Goal: Information Seeking & Learning: Check status

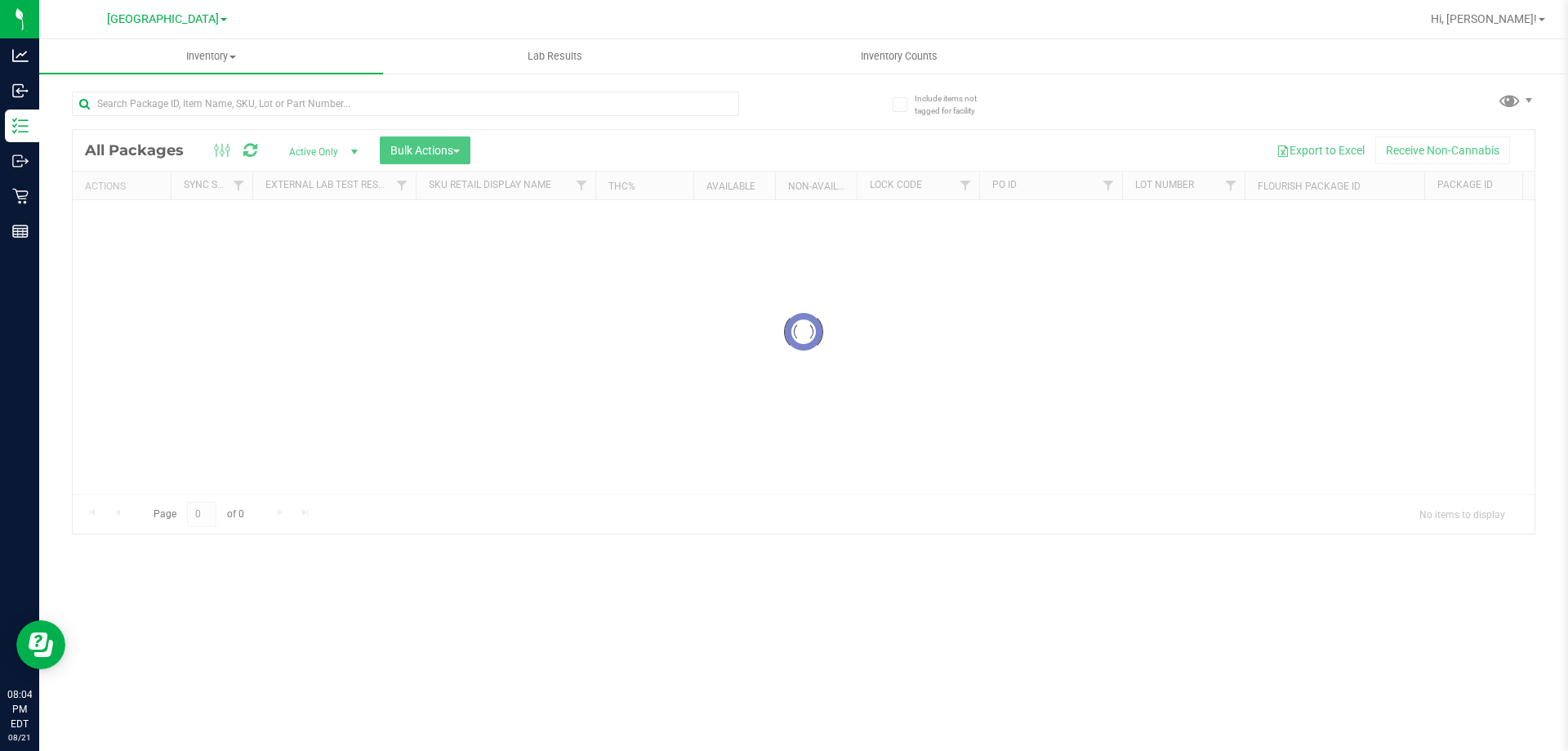
click at [152, 116] on div at bounding box center [406, 110] width 667 height 37
click at [193, 89] on div "Inventory All packages All inventory Waste log Create inventory Lab Results Inv…" at bounding box center [803, 395] width 1529 height 712
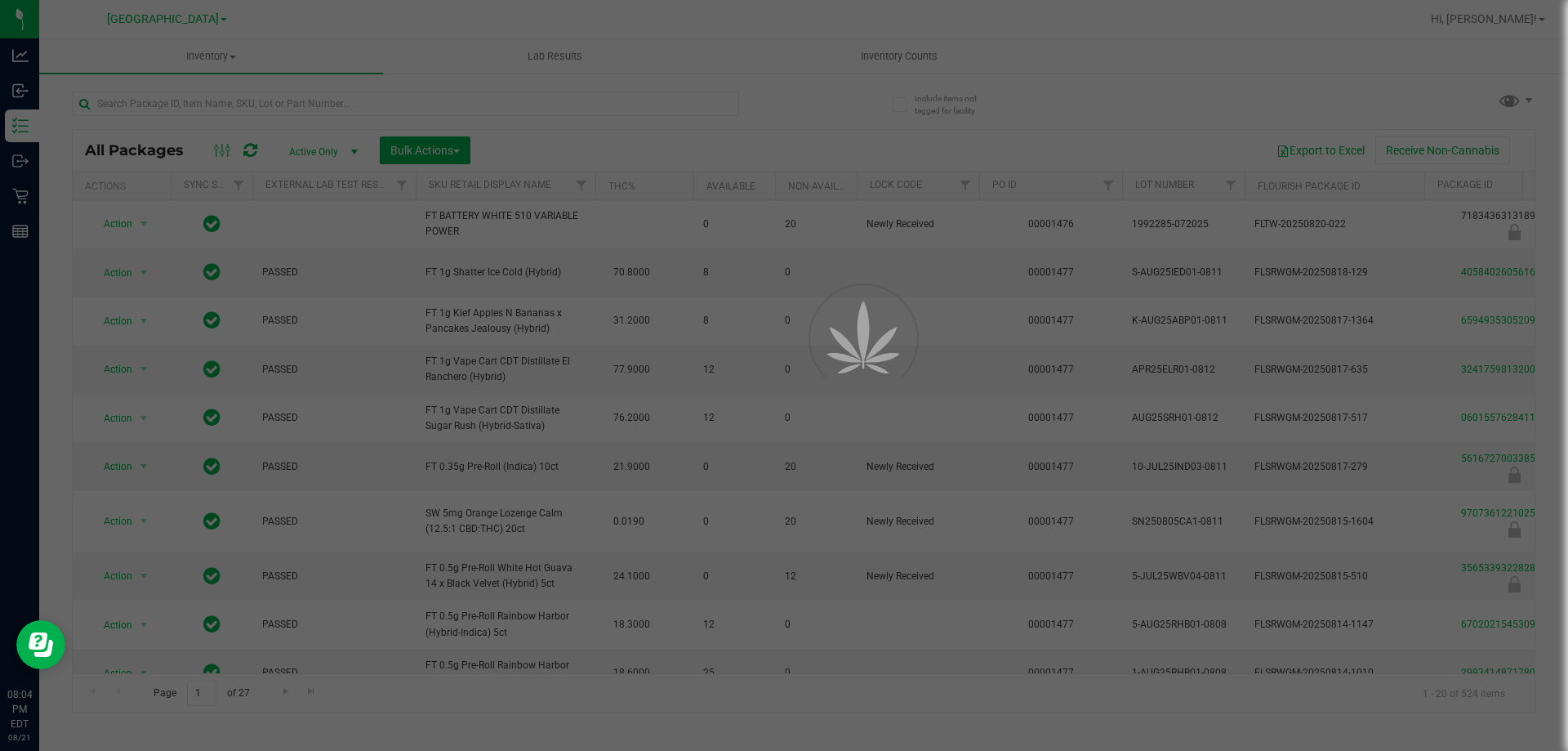
type input "[DATE]"
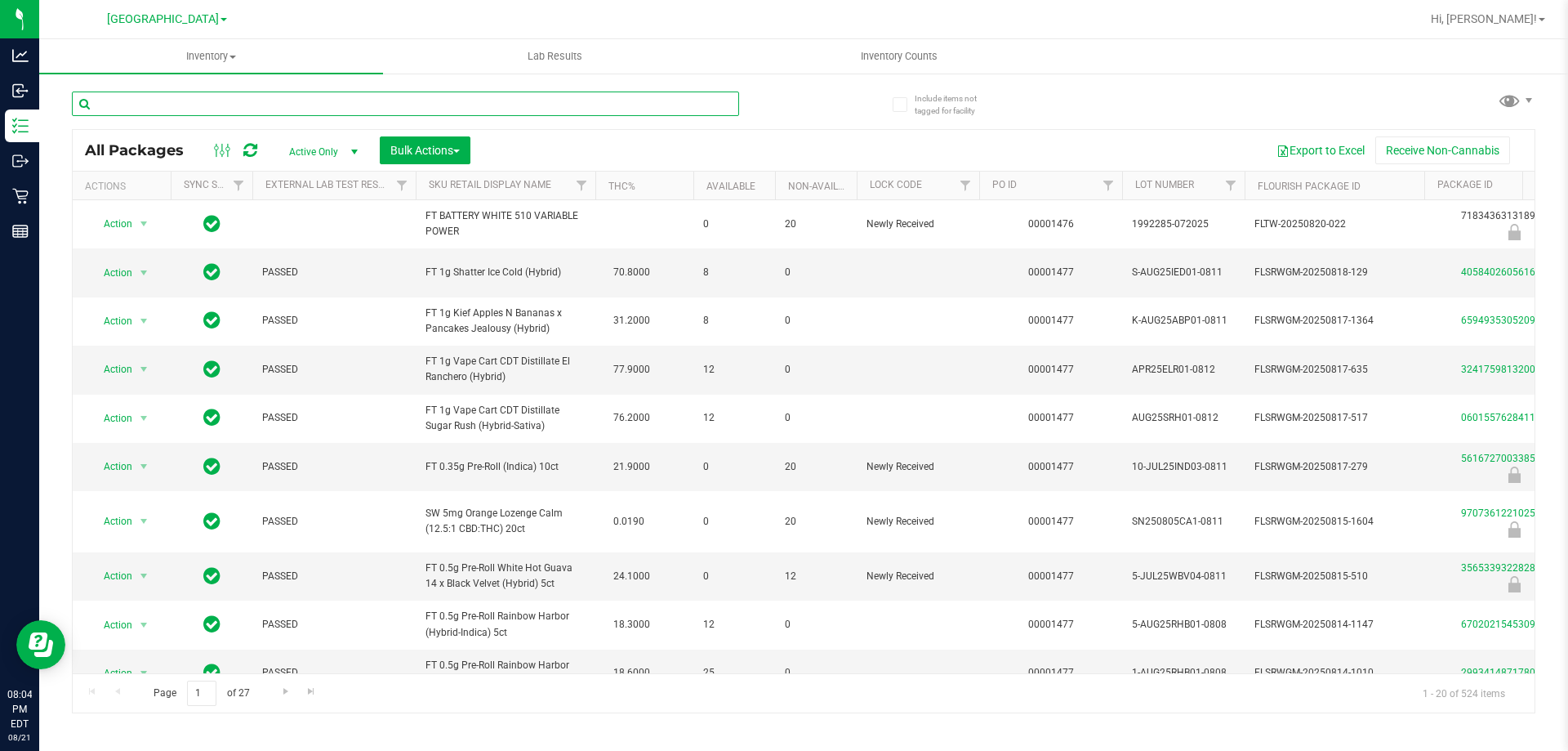
click at [210, 104] on input "text" at bounding box center [406, 103] width 667 height 25
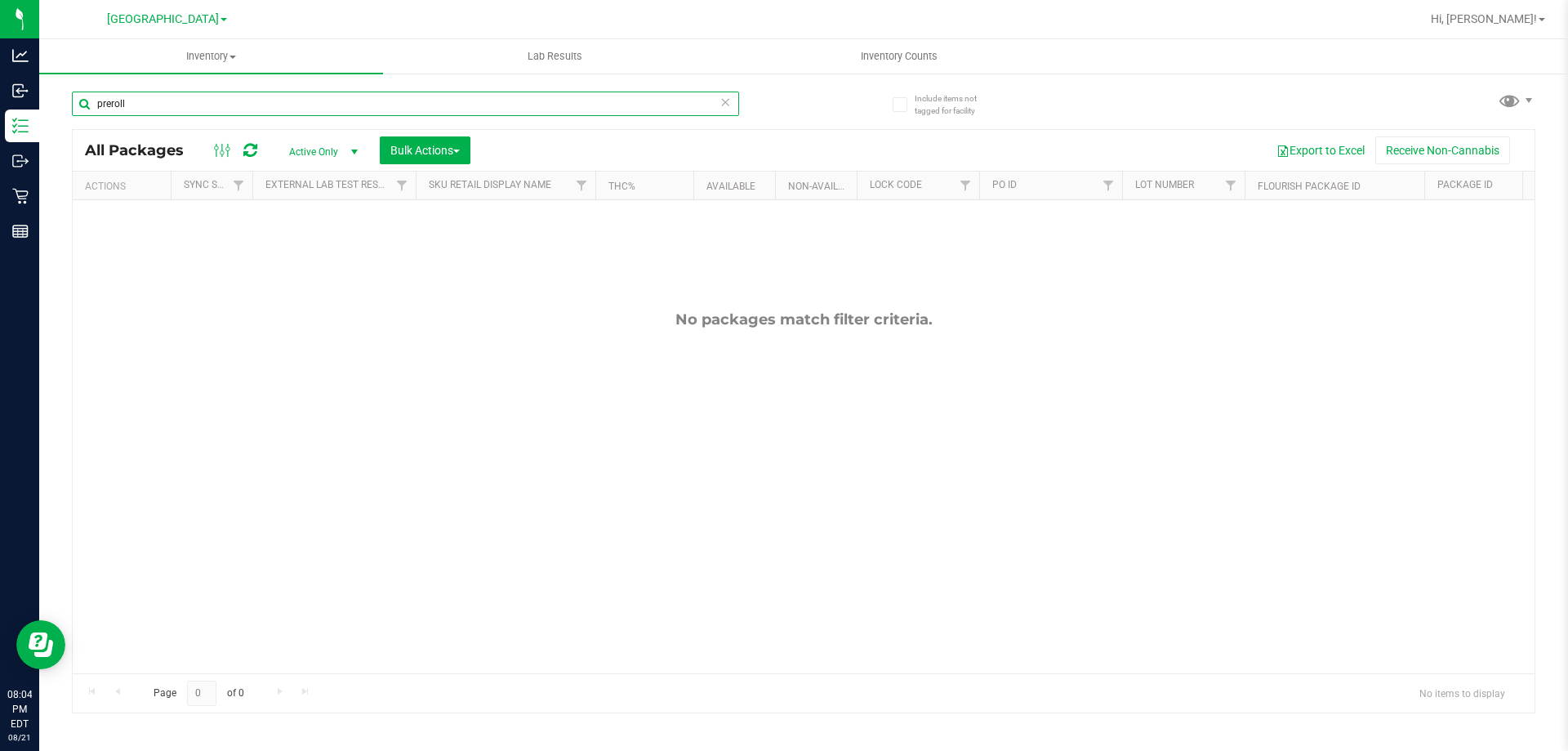
click at [443, 91] on input "preroll" at bounding box center [406, 103] width 667 height 25
click at [546, 98] on input "pre roll" at bounding box center [406, 103] width 667 height 25
click at [535, 97] on input "pre roll" at bounding box center [406, 103] width 667 height 25
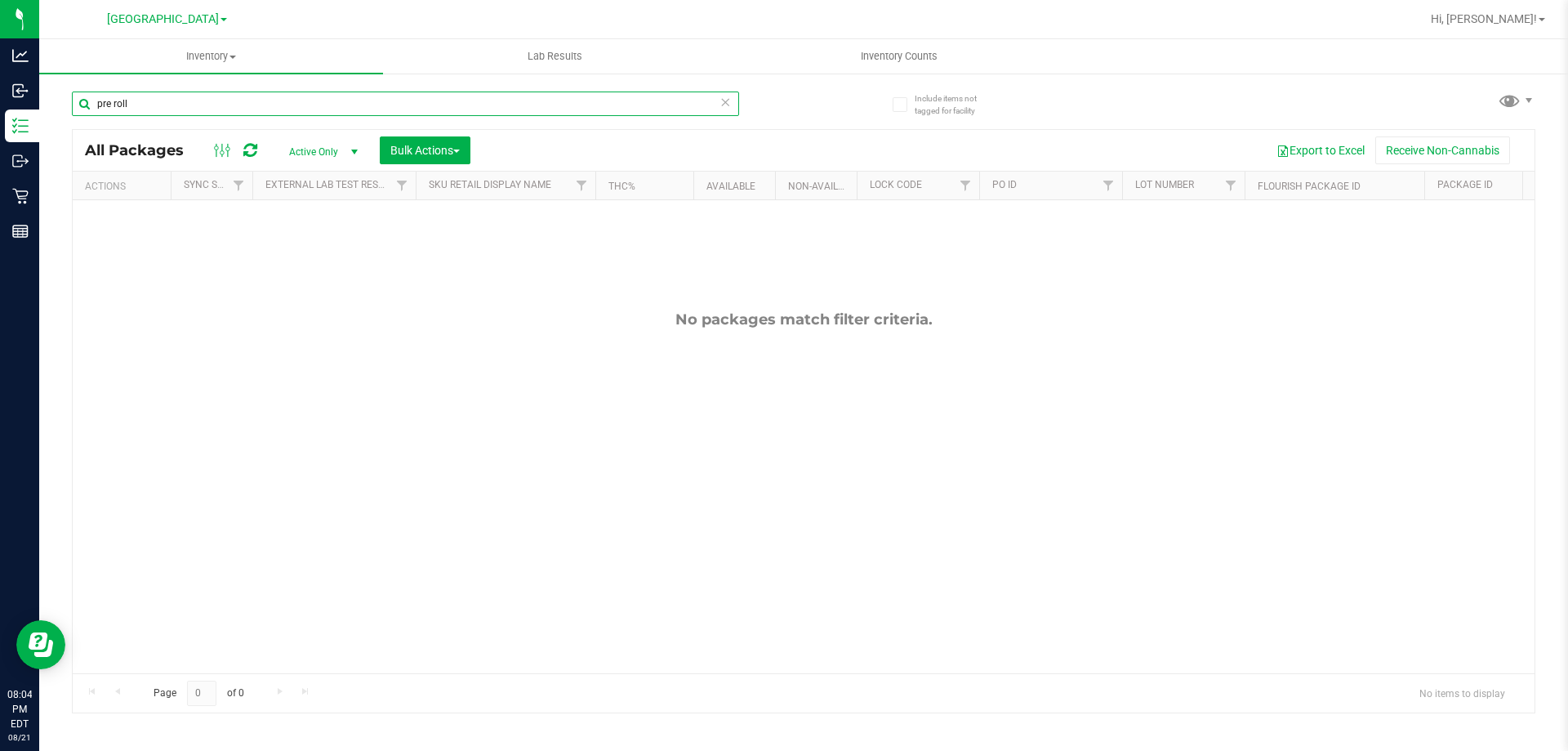
click at [535, 97] on input "pre roll" at bounding box center [406, 103] width 667 height 25
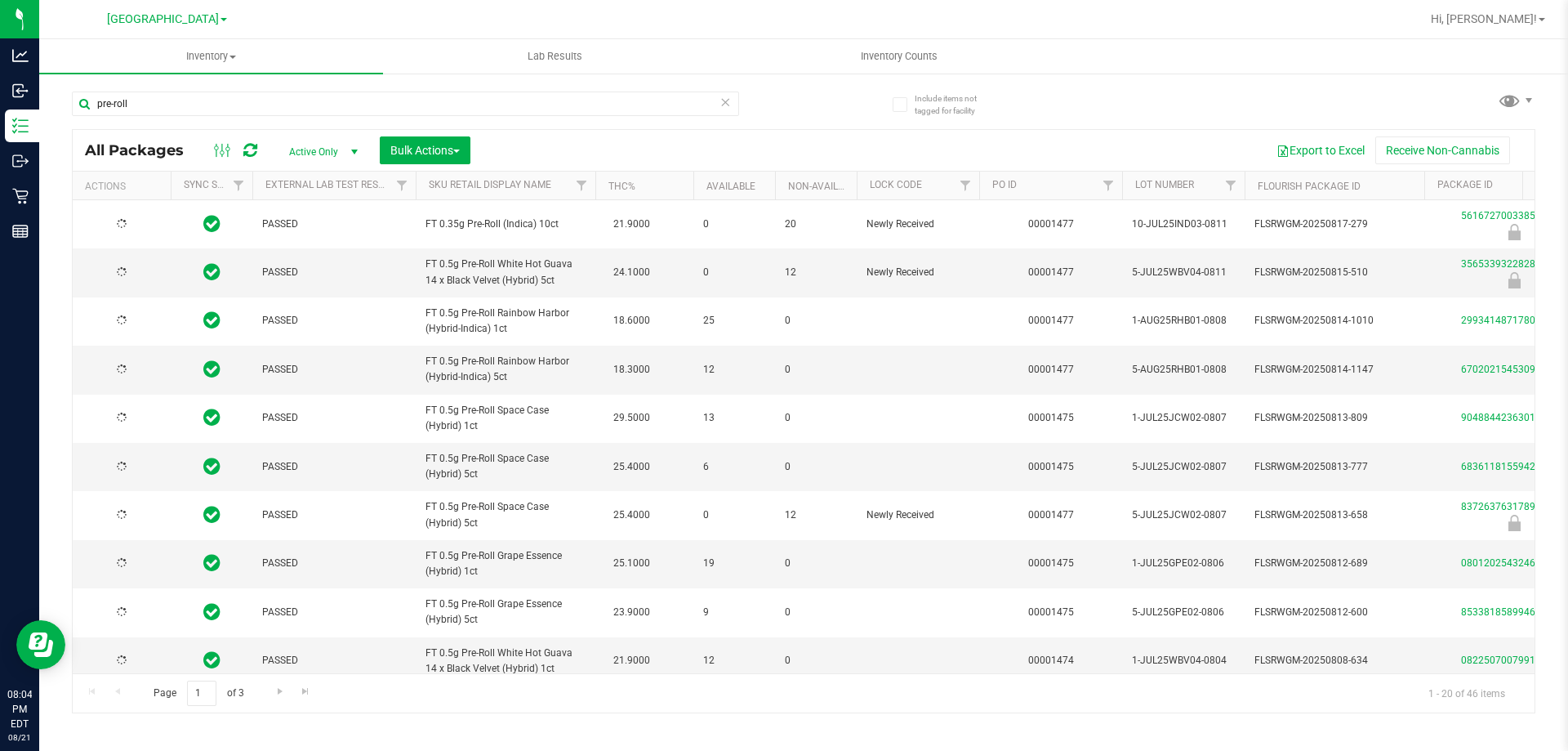
click at [530, 194] on th "Sku Retail Display Name" at bounding box center [505, 185] width 180 height 28
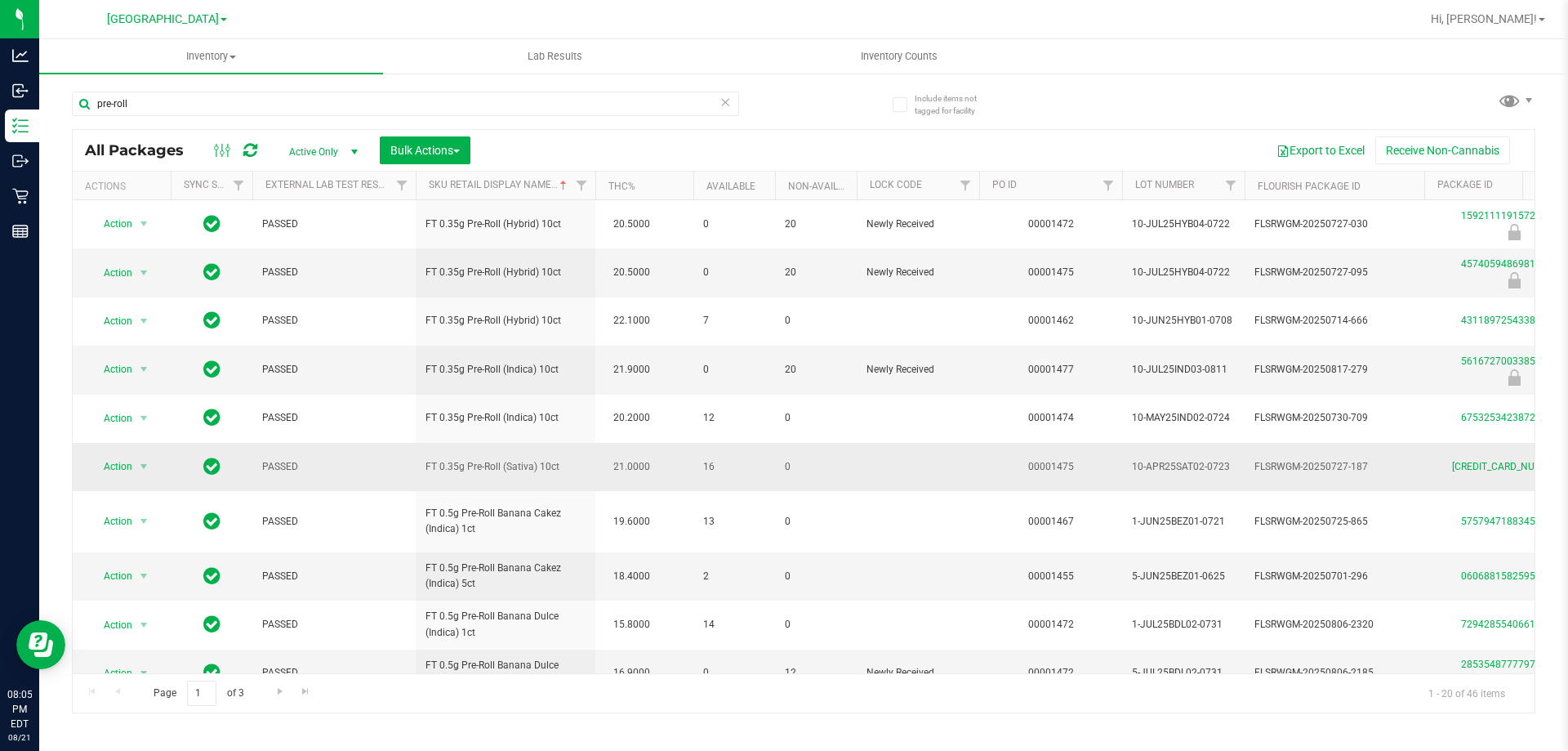
click at [720, 474] on td "16" at bounding box center [734, 467] width 81 height 48
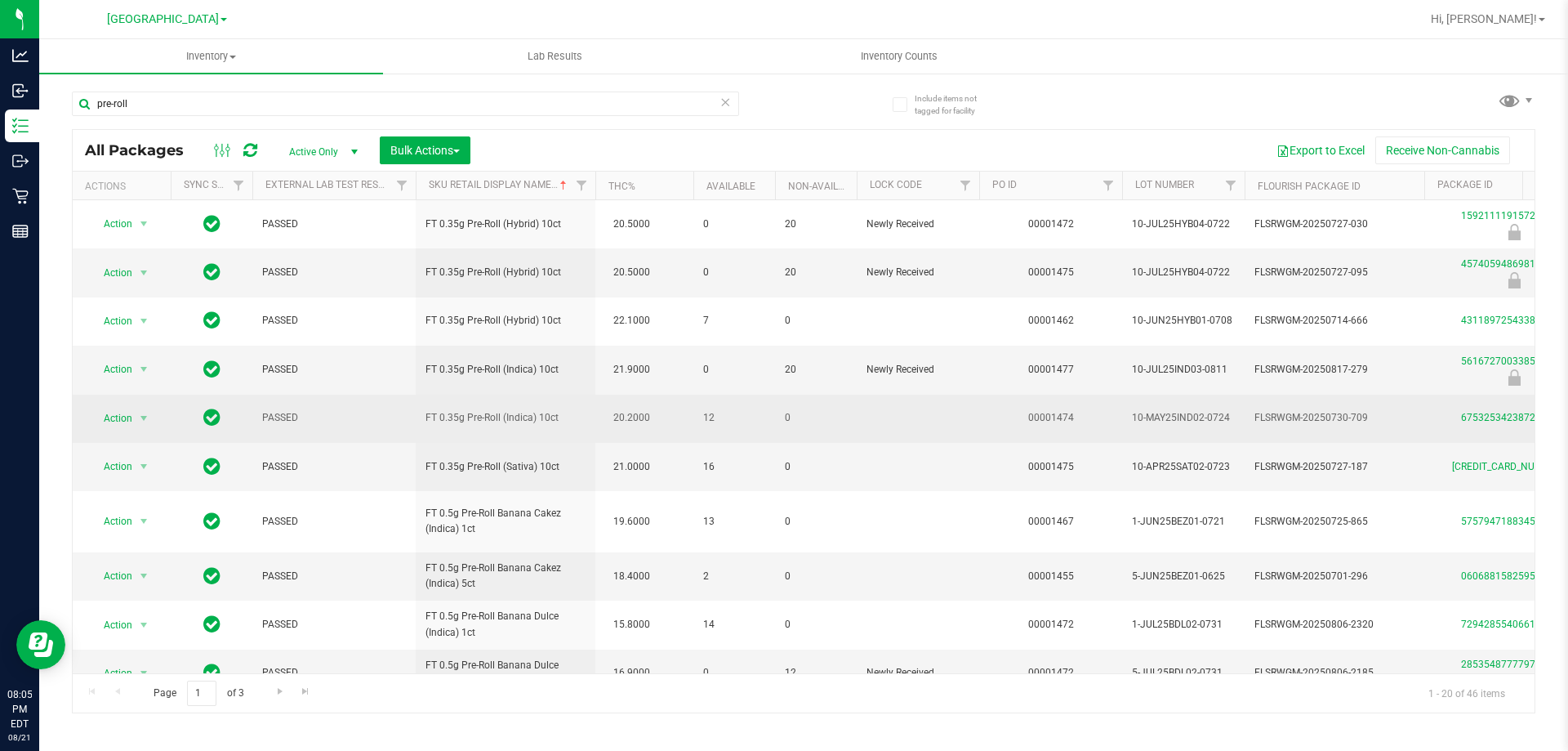
click at [630, 435] on td "20.2000" at bounding box center [644, 418] width 98 height 48
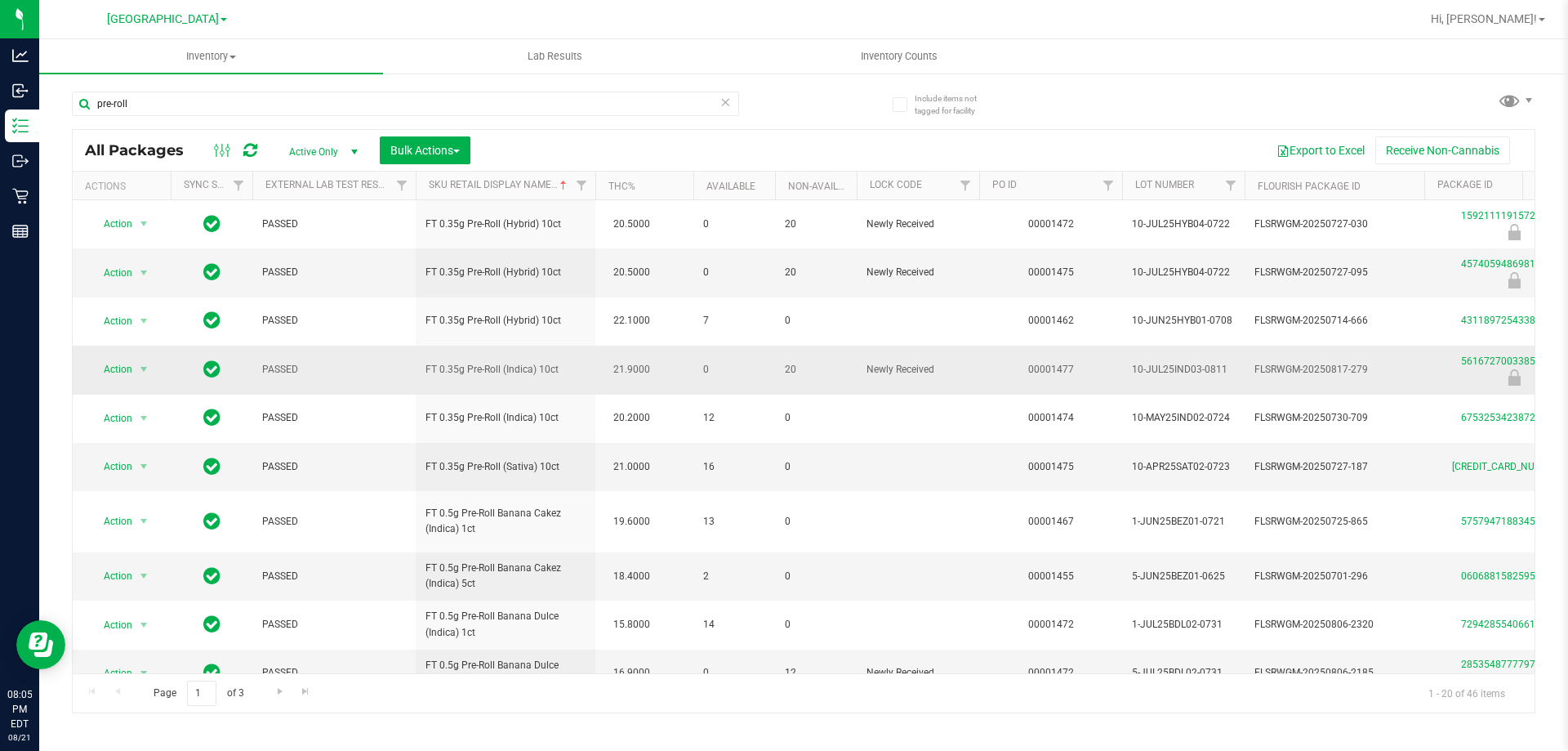
click at [722, 347] on td "0" at bounding box center [734, 369] width 81 height 48
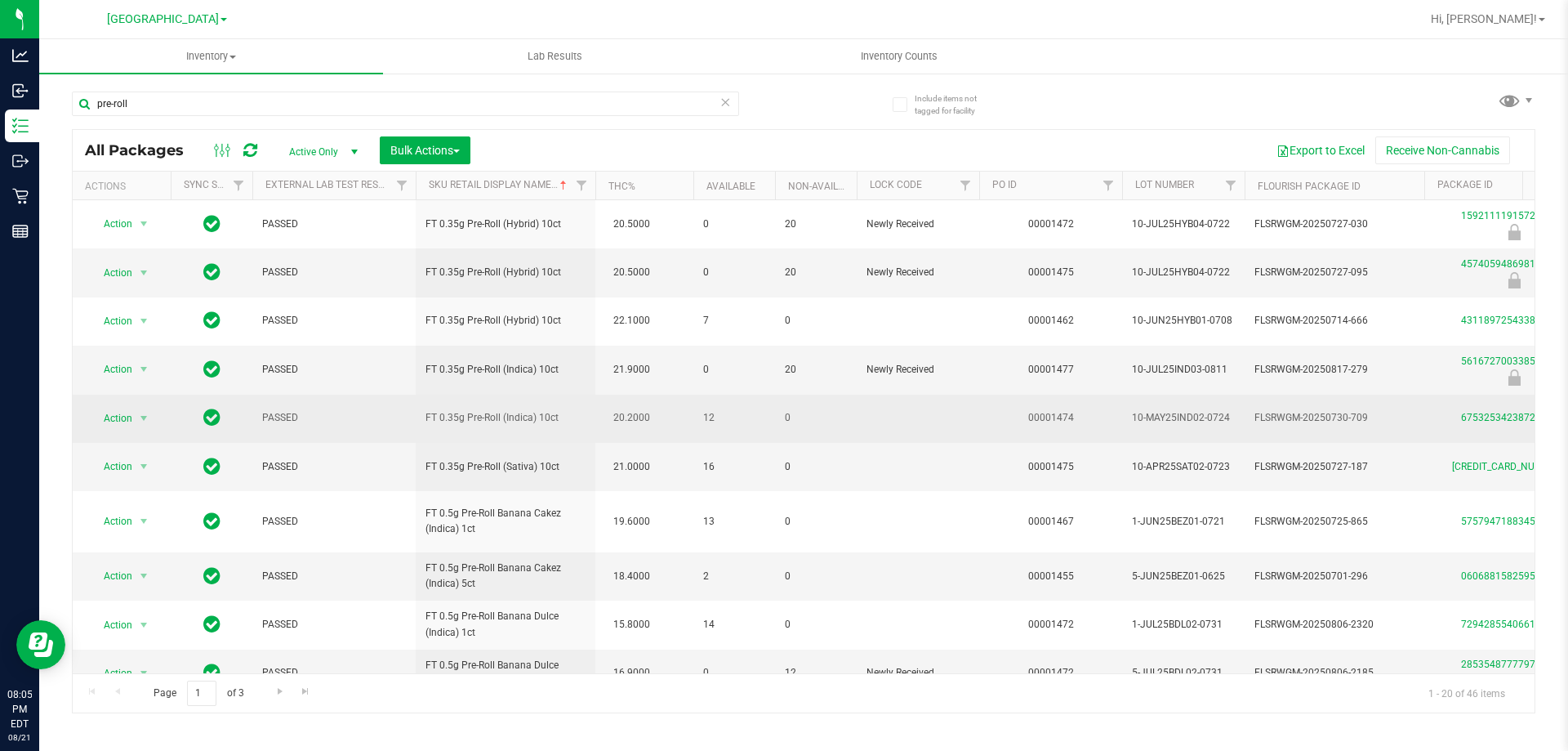
click at [739, 421] on span "12" at bounding box center [735, 418] width 62 height 16
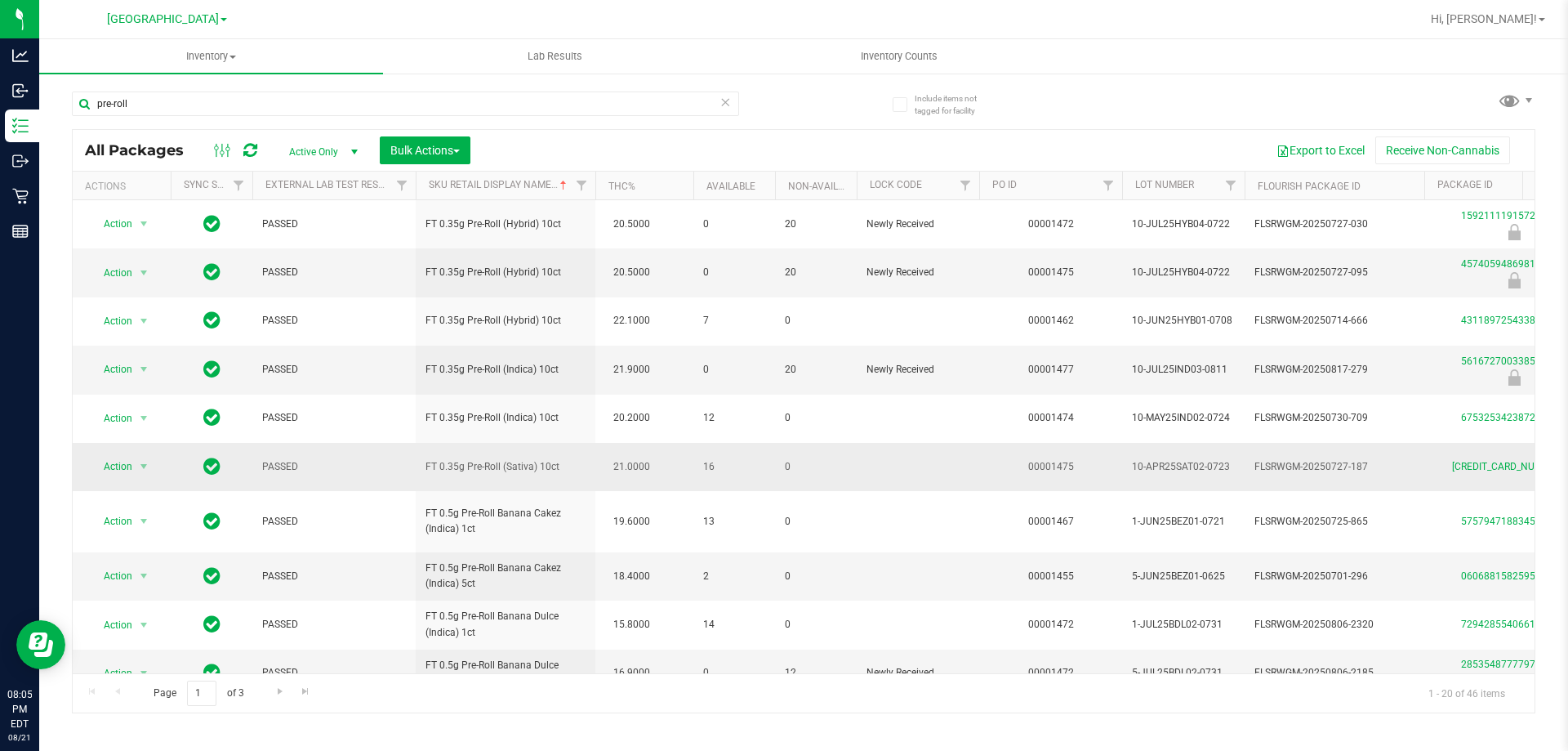
click at [746, 470] on span "16" at bounding box center [735, 466] width 62 height 16
click at [333, 113] on input "pre-roll" at bounding box center [406, 103] width 667 height 25
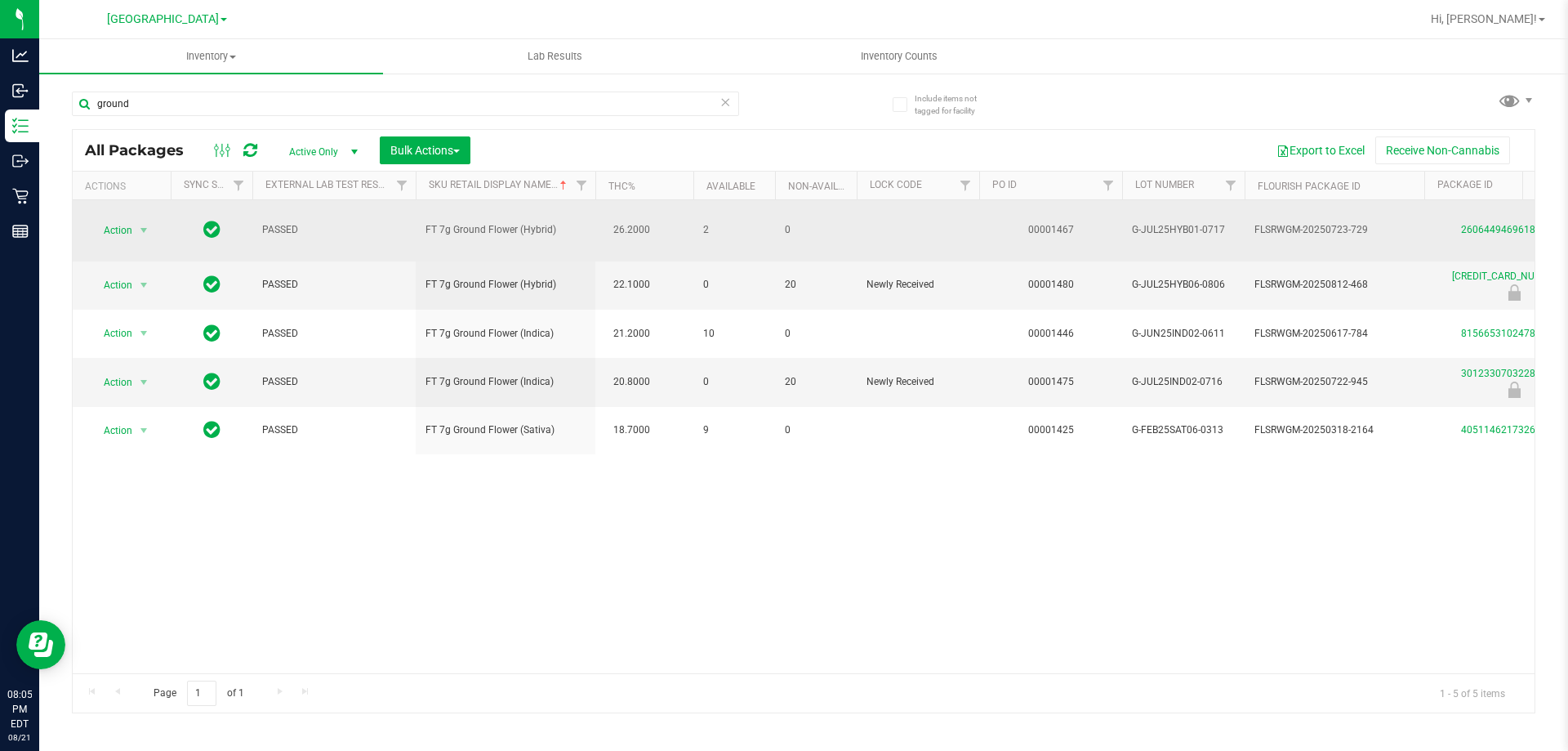
click at [581, 235] on td "FT 7g Ground Flower (Hybrid)" at bounding box center [505, 230] width 180 height 61
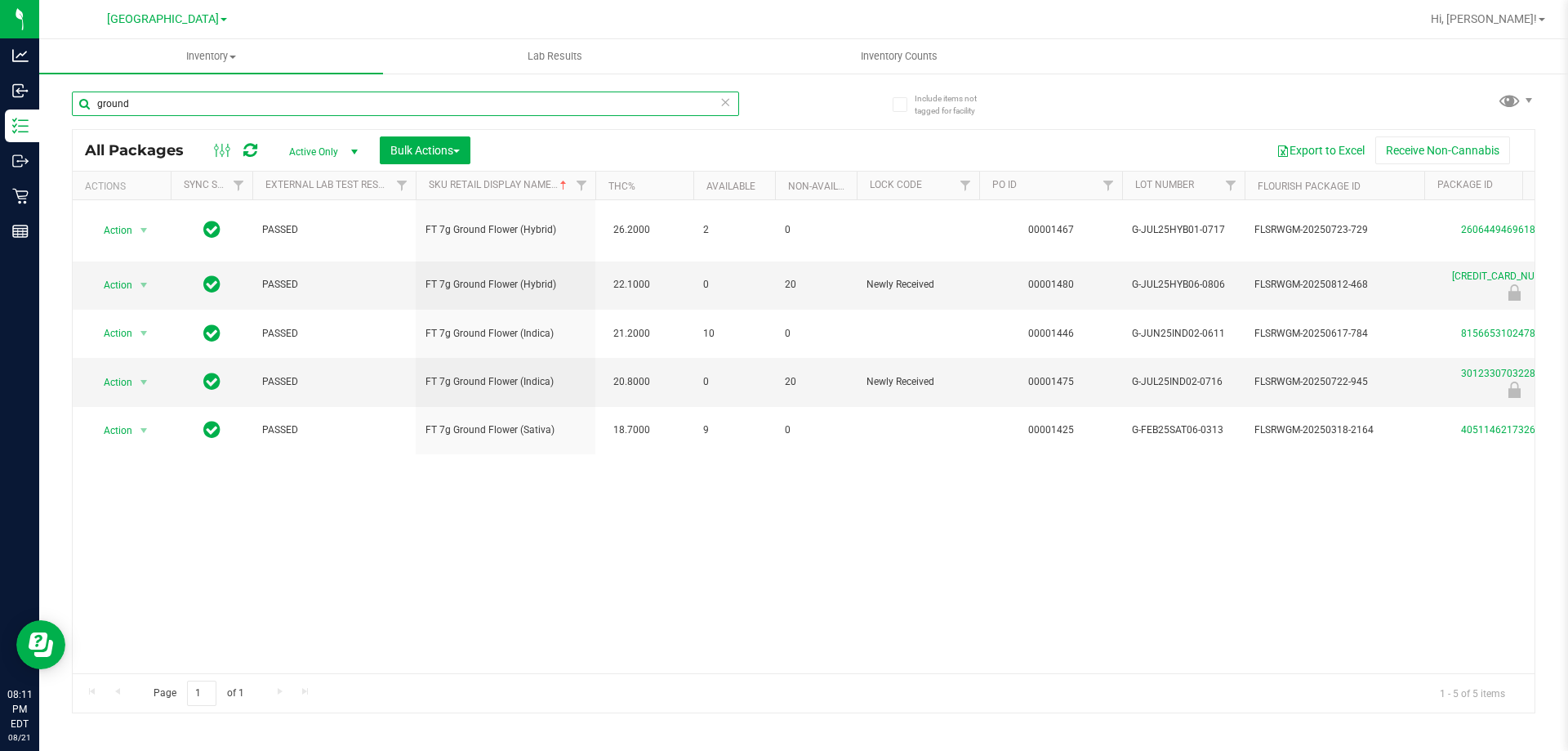
click at [420, 111] on input "ground" at bounding box center [406, 103] width 667 height 25
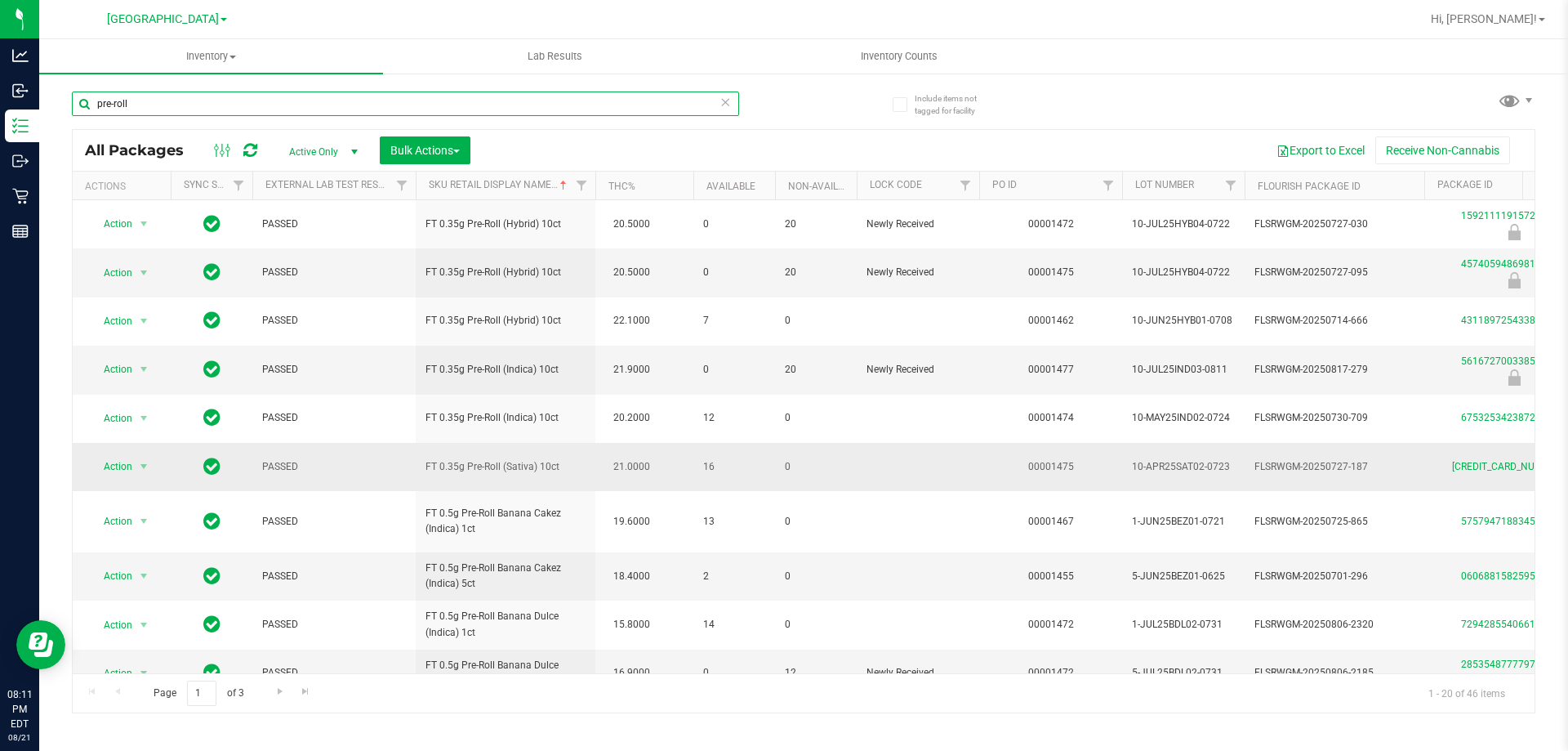
type input "pre-roll"
click at [120, 463] on span "Action" at bounding box center [111, 466] width 44 height 23
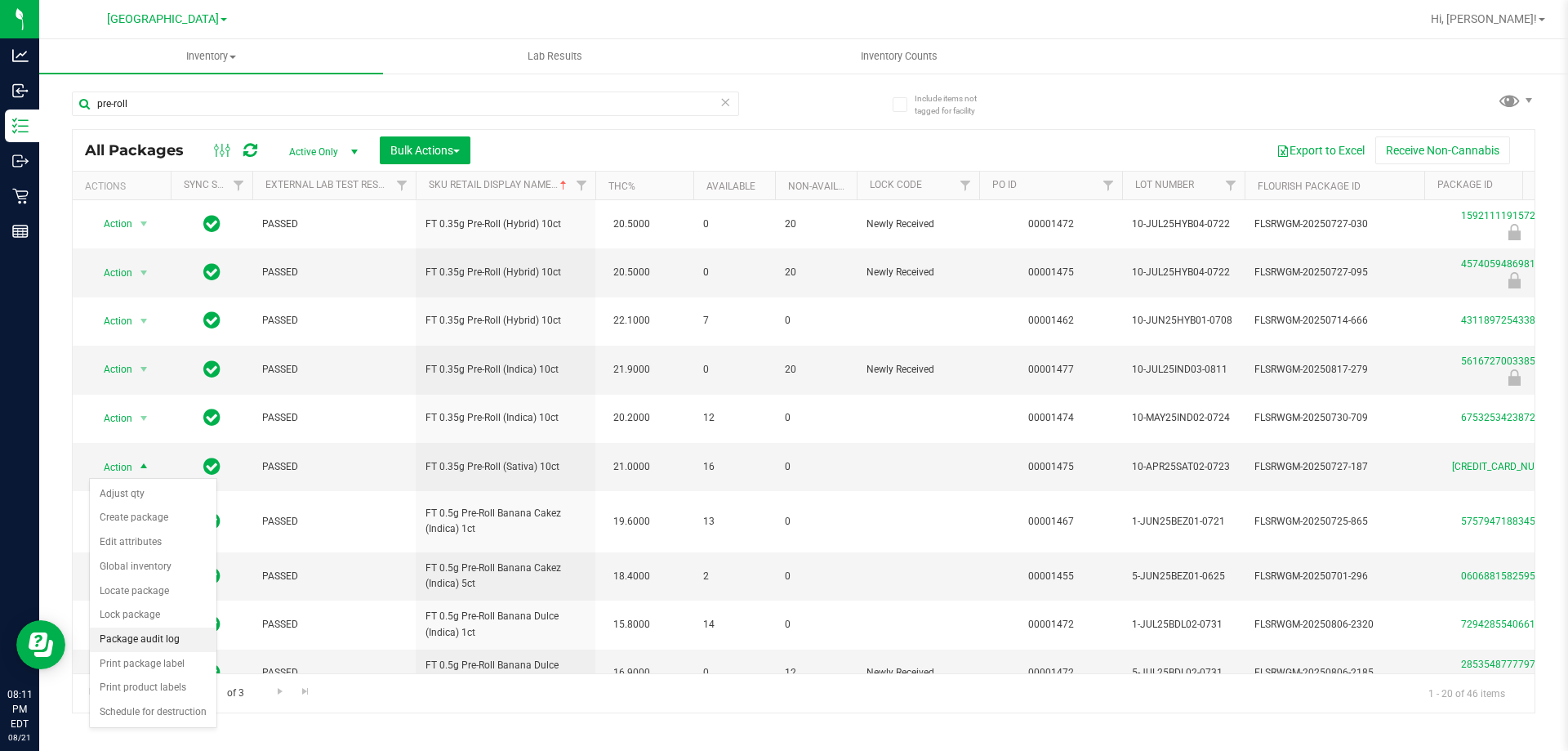
click at [169, 638] on li "Package audit log" at bounding box center [153, 640] width 127 height 25
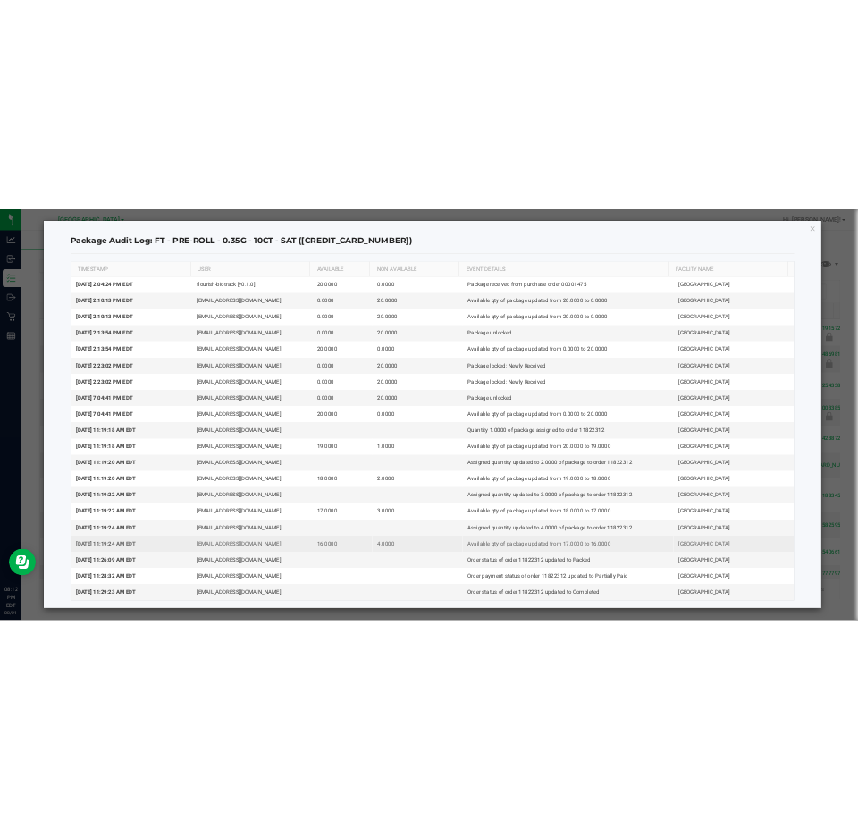
scroll to position [8, 0]
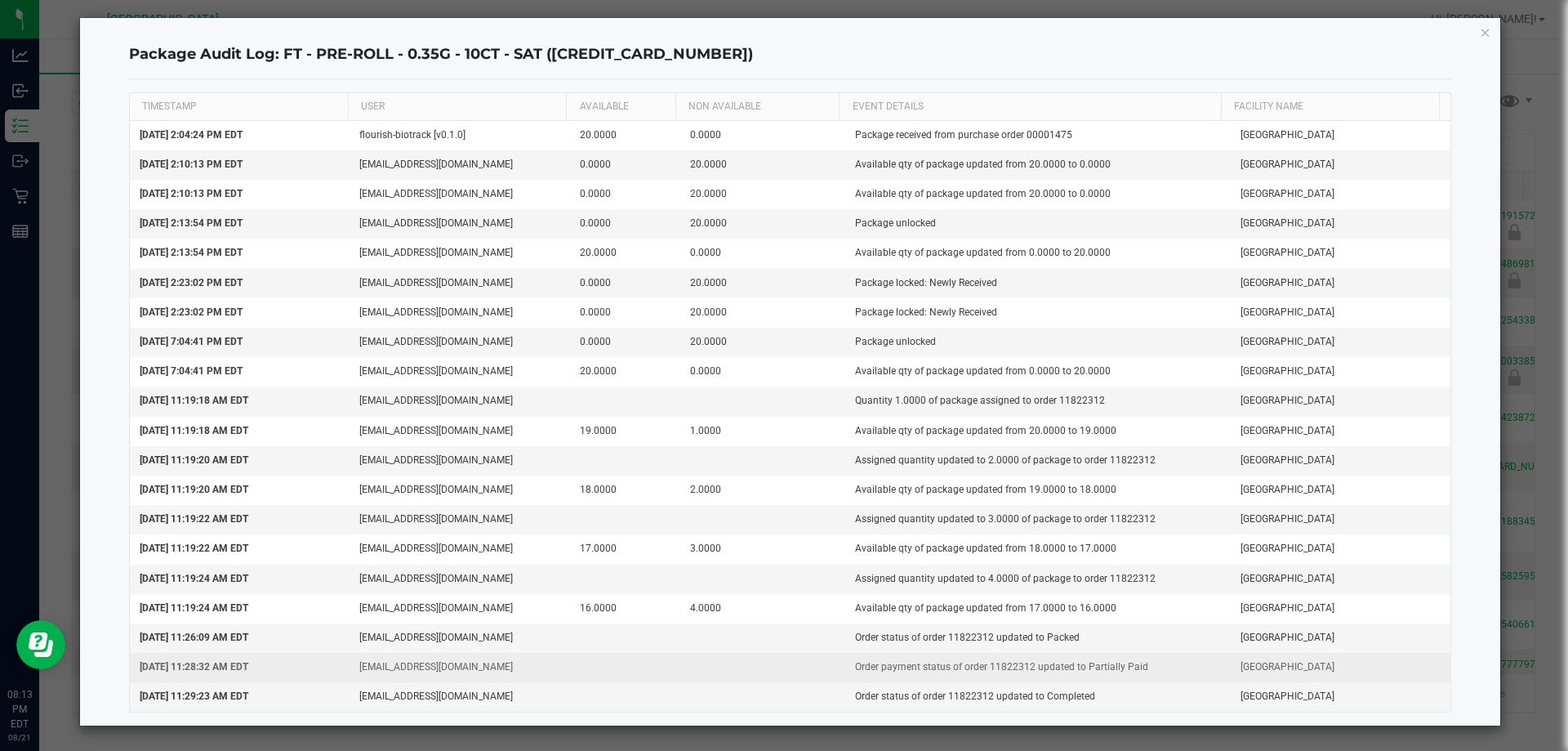
click at [988, 672] on td "Order payment status of order 11822312 updated to Partially Paid" at bounding box center [1038, 667] width 386 height 29
click at [989, 666] on td "Order payment status of order 11822312 updated to Partially Paid" at bounding box center [1038, 667] width 386 height 29
copy td "11822312"
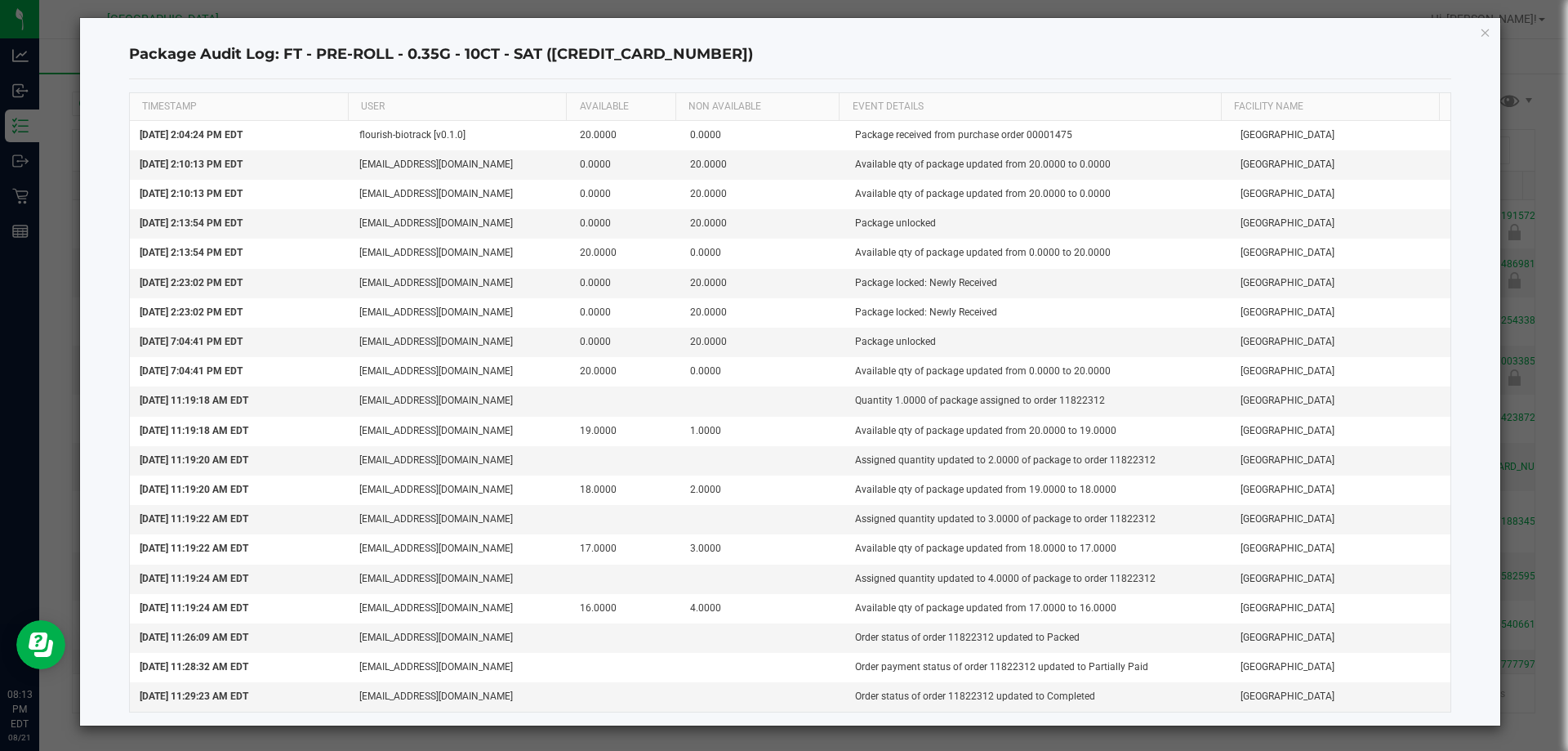
click at [1488, 28] on div "Package Audit Log: FT - PRE-ROLL - 0.35G - 10CT - SAT ([CREDIT_CARD_NUMBER]) TI…" at bounding box center [790, 372] width 1421 height 707
click at [1482, 29] on div "Package Audit Log: FT - PRE-ROLL - 0.35G - 10CT - SAT ([CREDIT_CARD_NUMBER]) TI…" at bounding box center [790, 372] width 1421 height 707
click at [1480, 30] on icon "button" at bounding box center [1486, 31] width 12 height 19
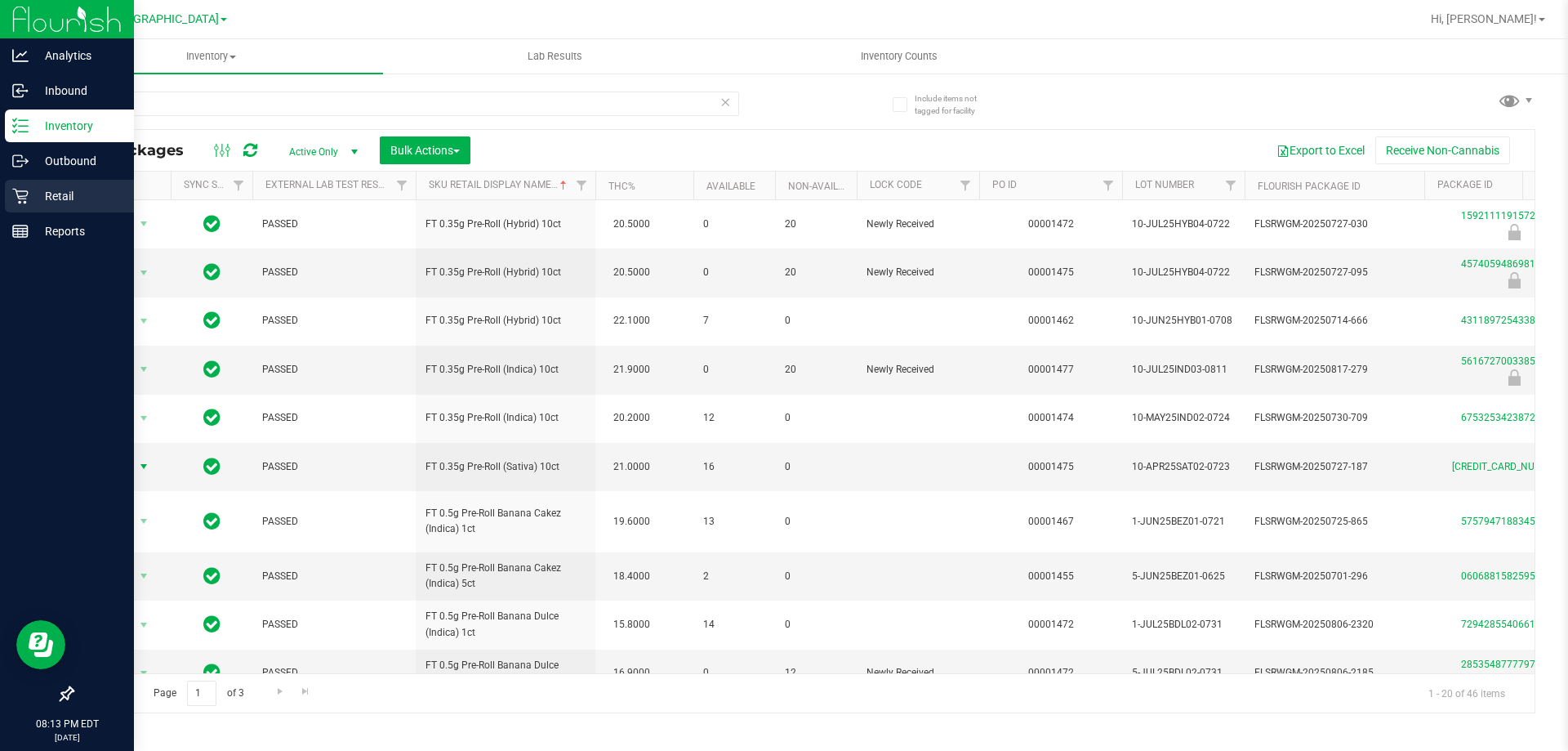
click at [33, 199] on p "Retail" at bounding box center [77, 196] width 98 height 19
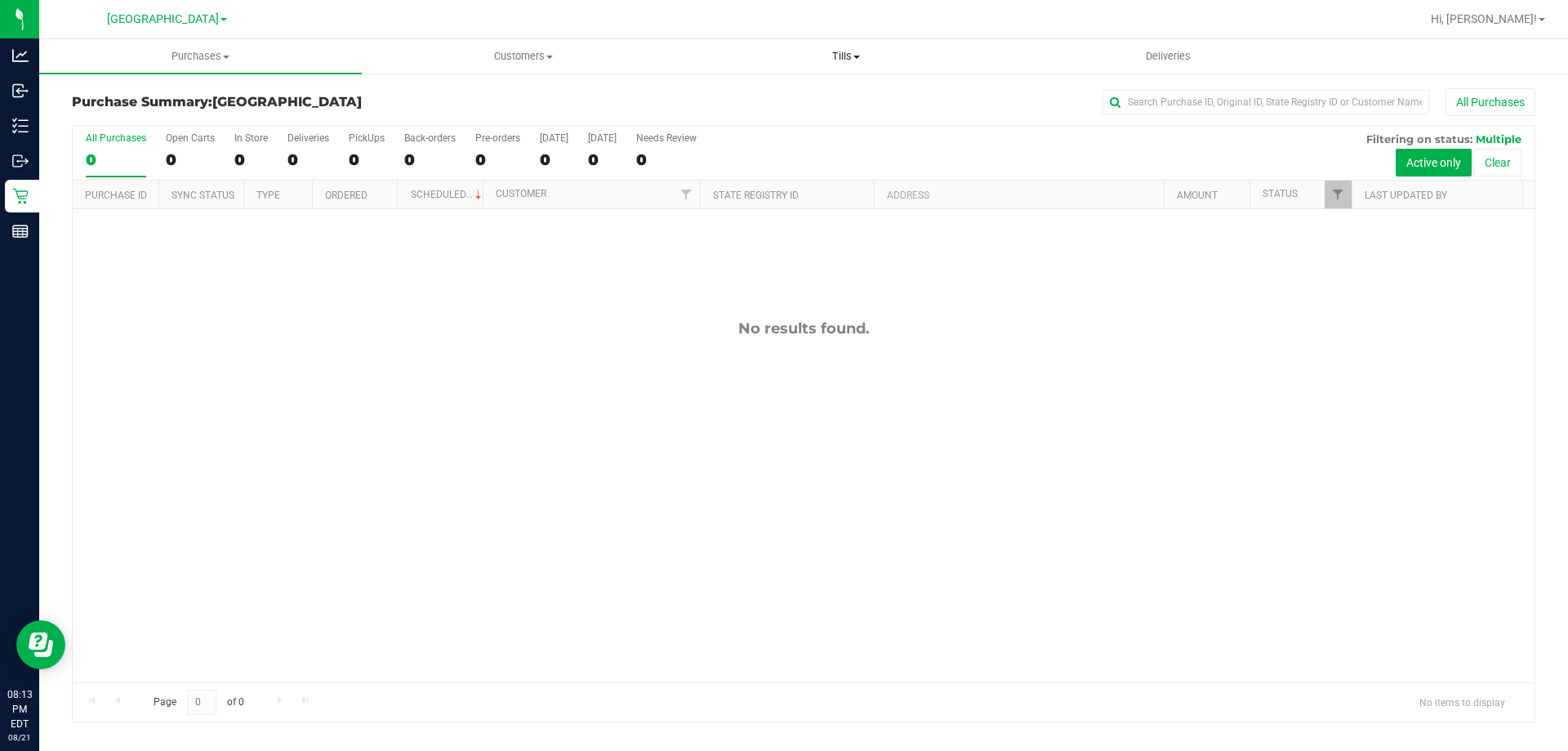
click at [886, 58] on span "Tills" at bounding box center [845, 57] width 321 height 15
click at [853, 58] on span at bounding box center [856, 58] width 6 height 4
click at [848, 60] on span "Tills" at bounding box center [845, 57] width 323 height 15
click at [822, 99] on li "Manage tills" at bounding box center [845, 98] width 323 height 19
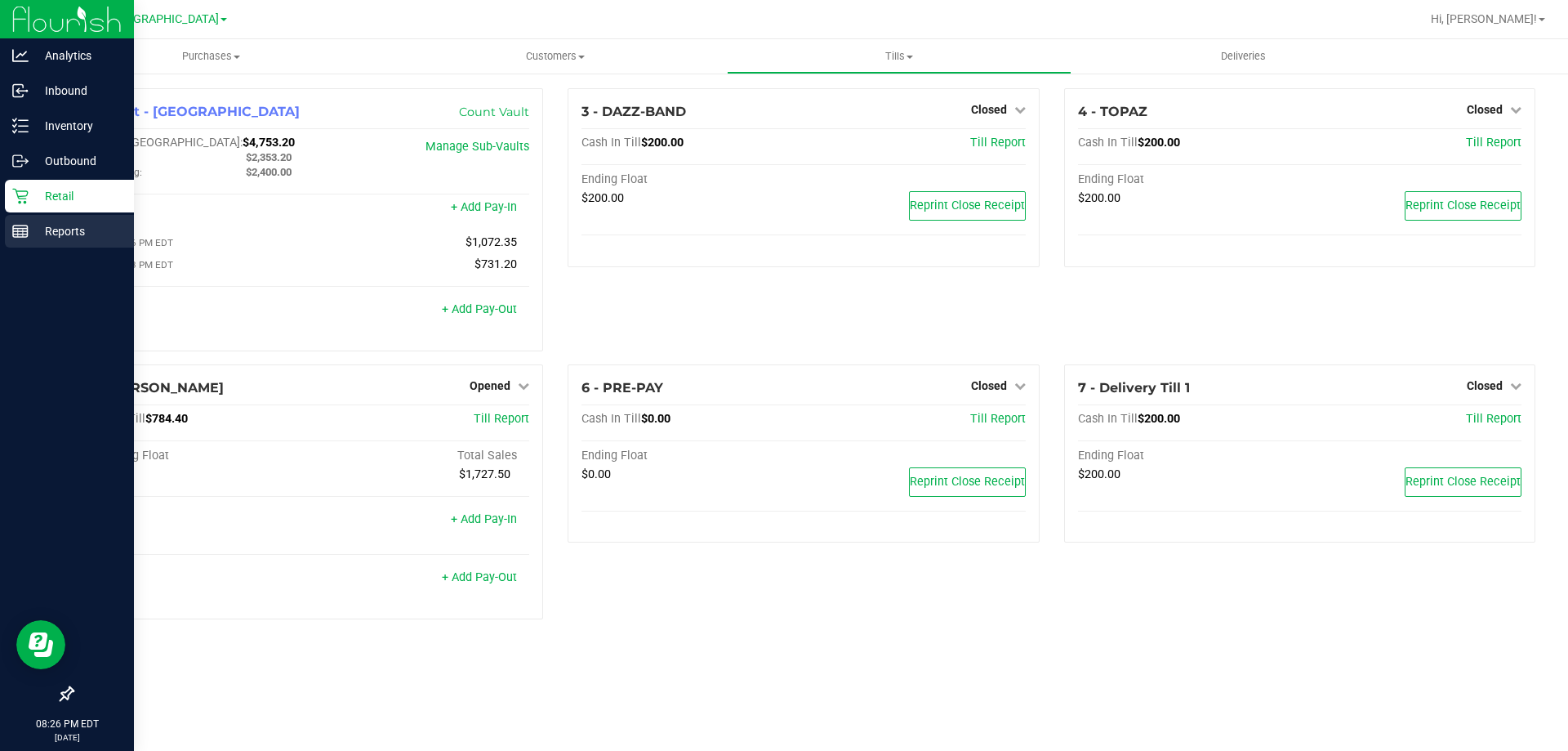
click at [29, 238] on p "Reports" at bounding box center [77, 230] width 98 height 19
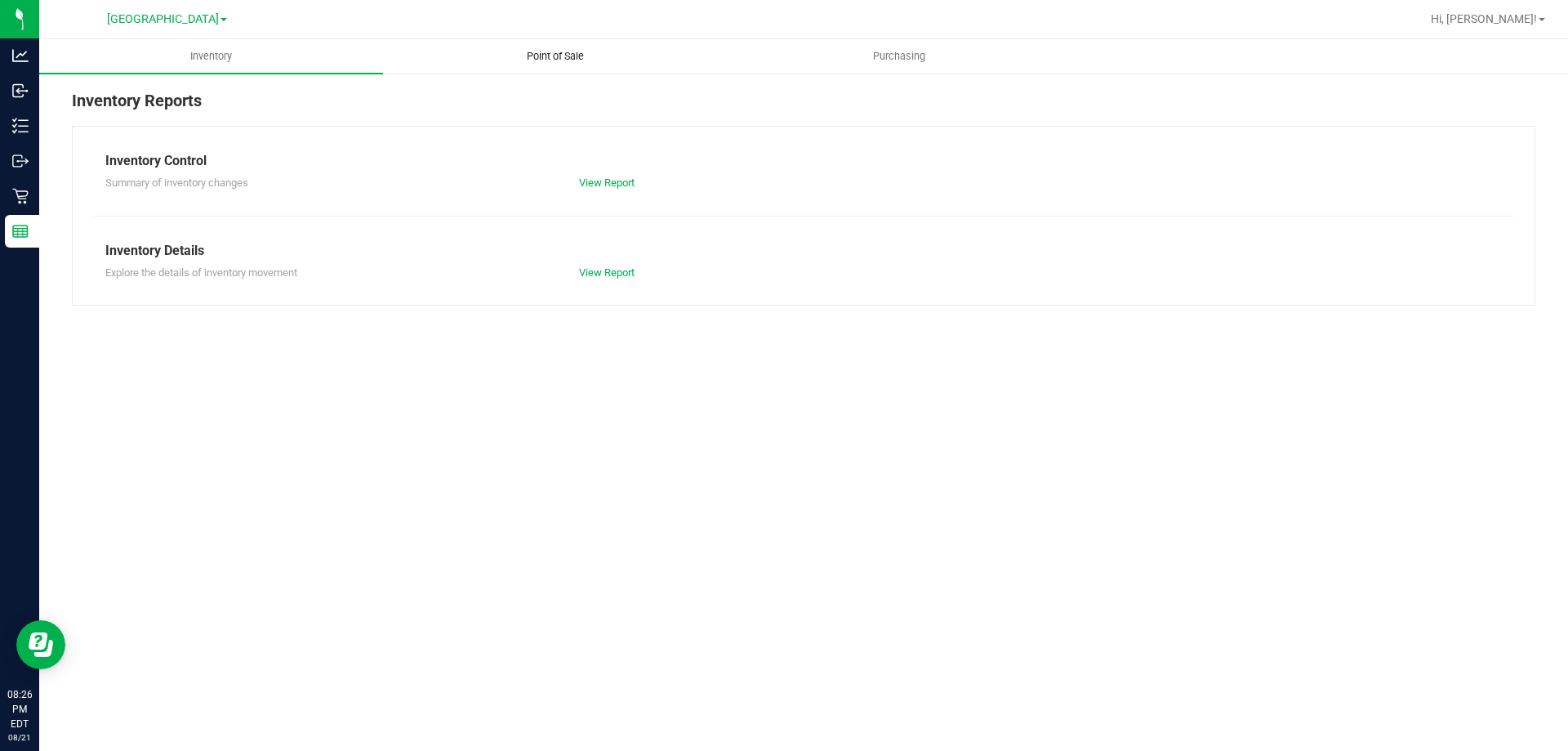
click at [577, 56] on span "Point of Sale" at bounding box center [555, 57] width 101 height 15
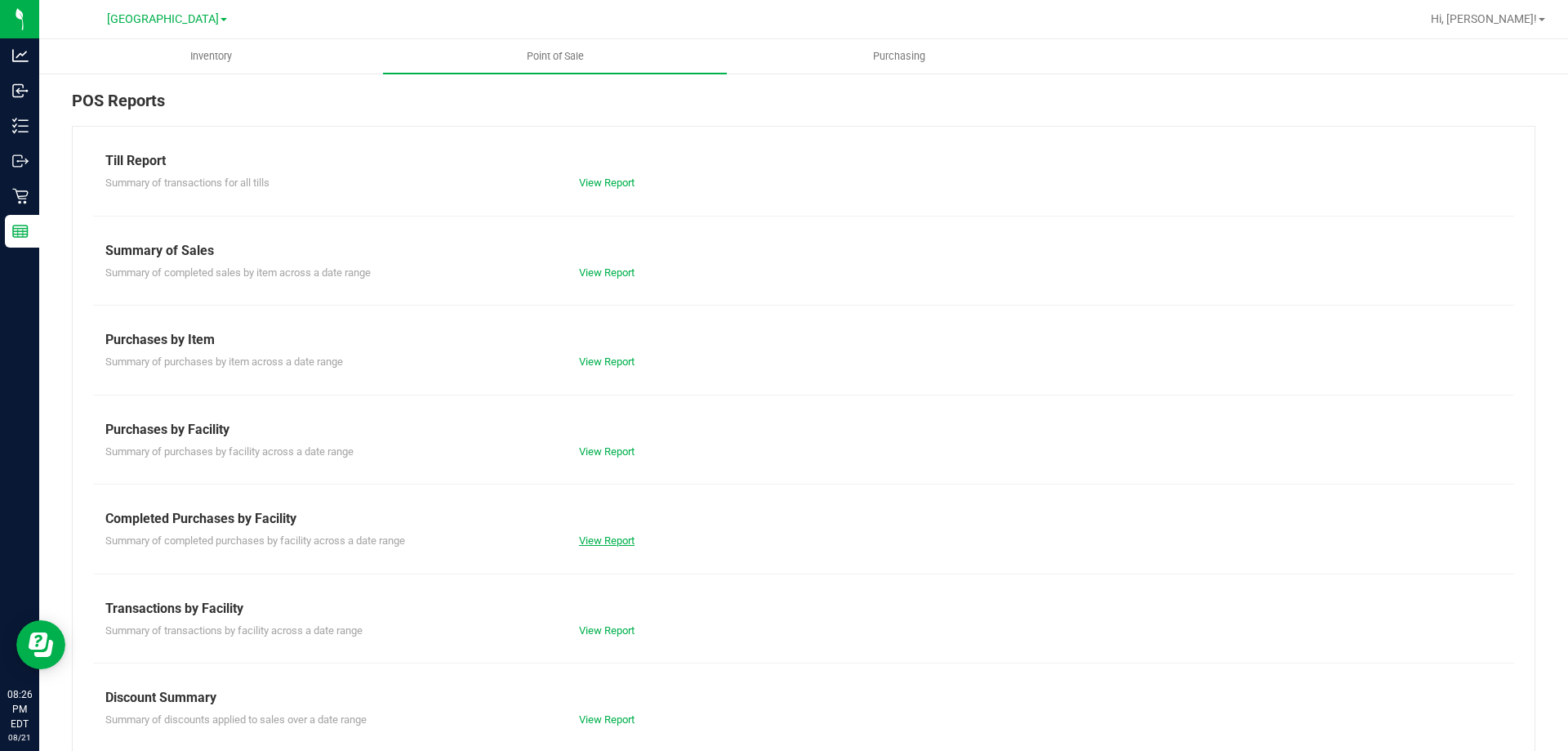
click at [624, 544] on link "View Report" at bounding box center [607, 540] width 56 height 12
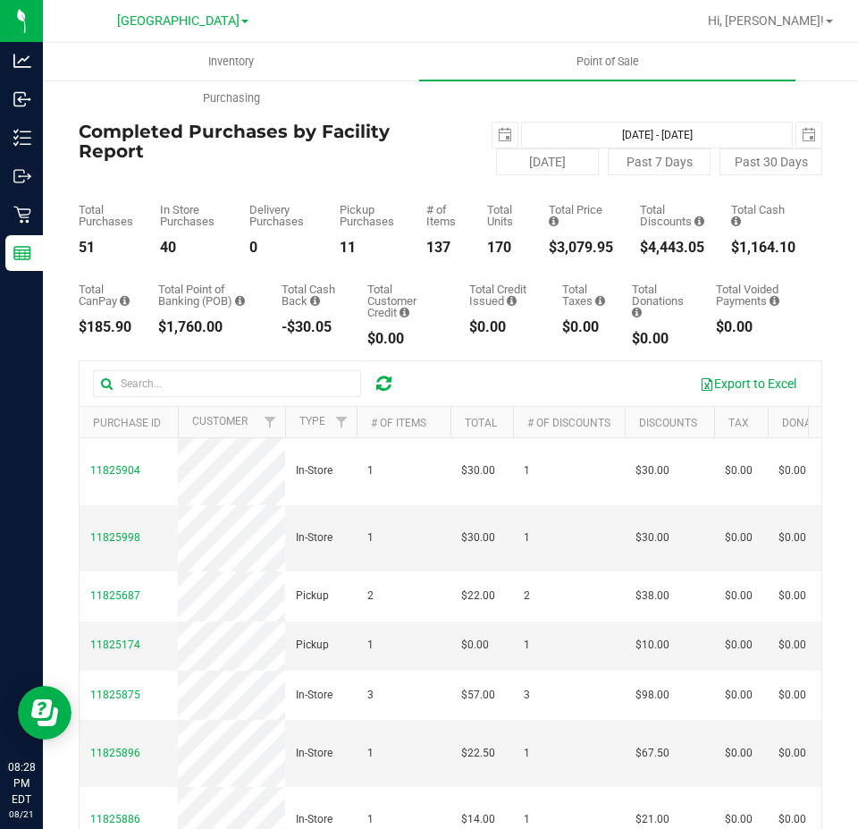
click at [488, 252] on div "170" at bounding box center [504, 247] width 35 height 14
click at [498, 131] on span "select" at bounding box center [505, 135] width 14 height 14
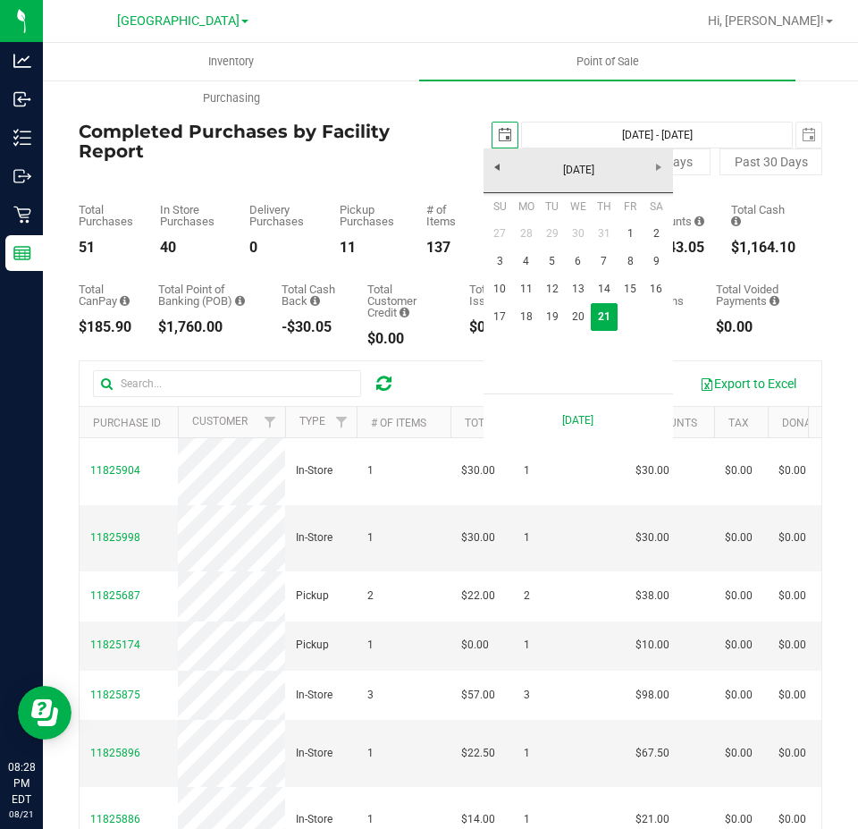
scroll to position [0, 45]
click at [528, 316] on link "18" at bounding box center [526, 317] width 26 height 28
type input "[DATE]"
type input "[DATE] - [DATE]"
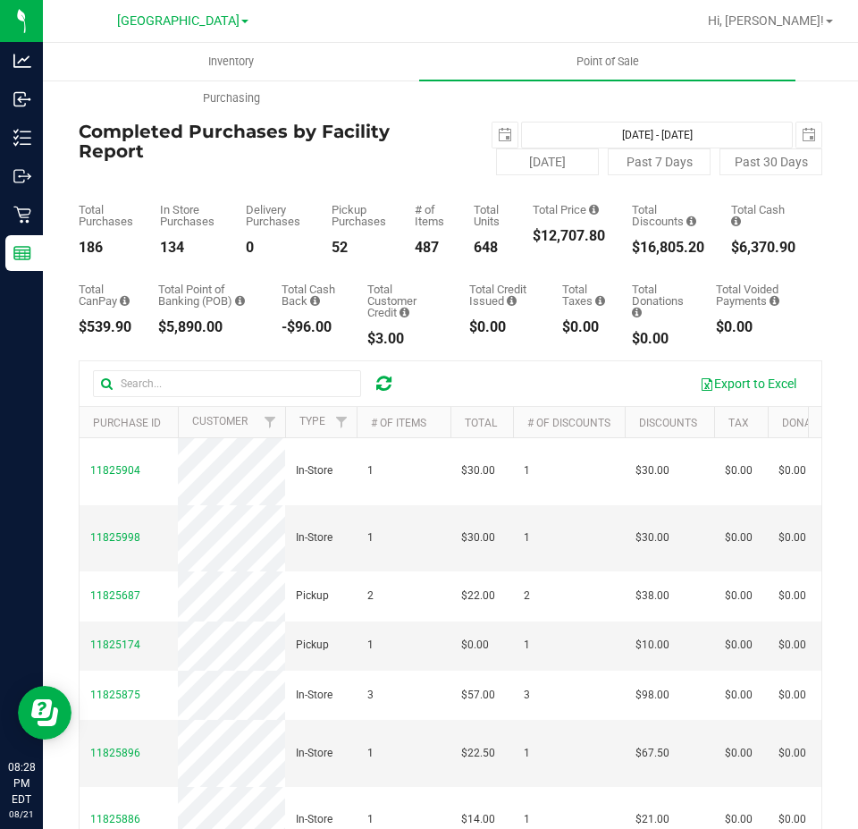
click at [609, 305] on div "Total CanPay $539.90 Total Point of Banking (POB) $5,890.00 Total Cash Back -$9…" at bounding box center [451, 300] width 744 height 91
click at [498, 136] on span "select" at bounding box center [505, 135] width 14 height 14
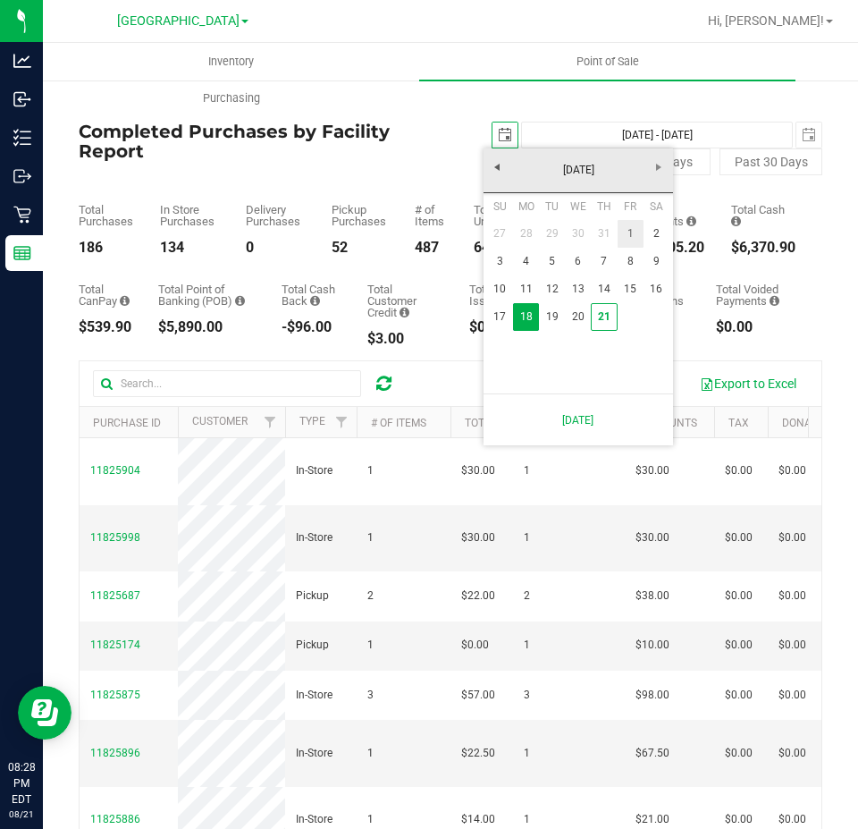
click at [628, 238] on link "1" at bounding box center [631, 234] width 26 height 28
type input "[DATE]"
type input "[DATE] - [DATE]"
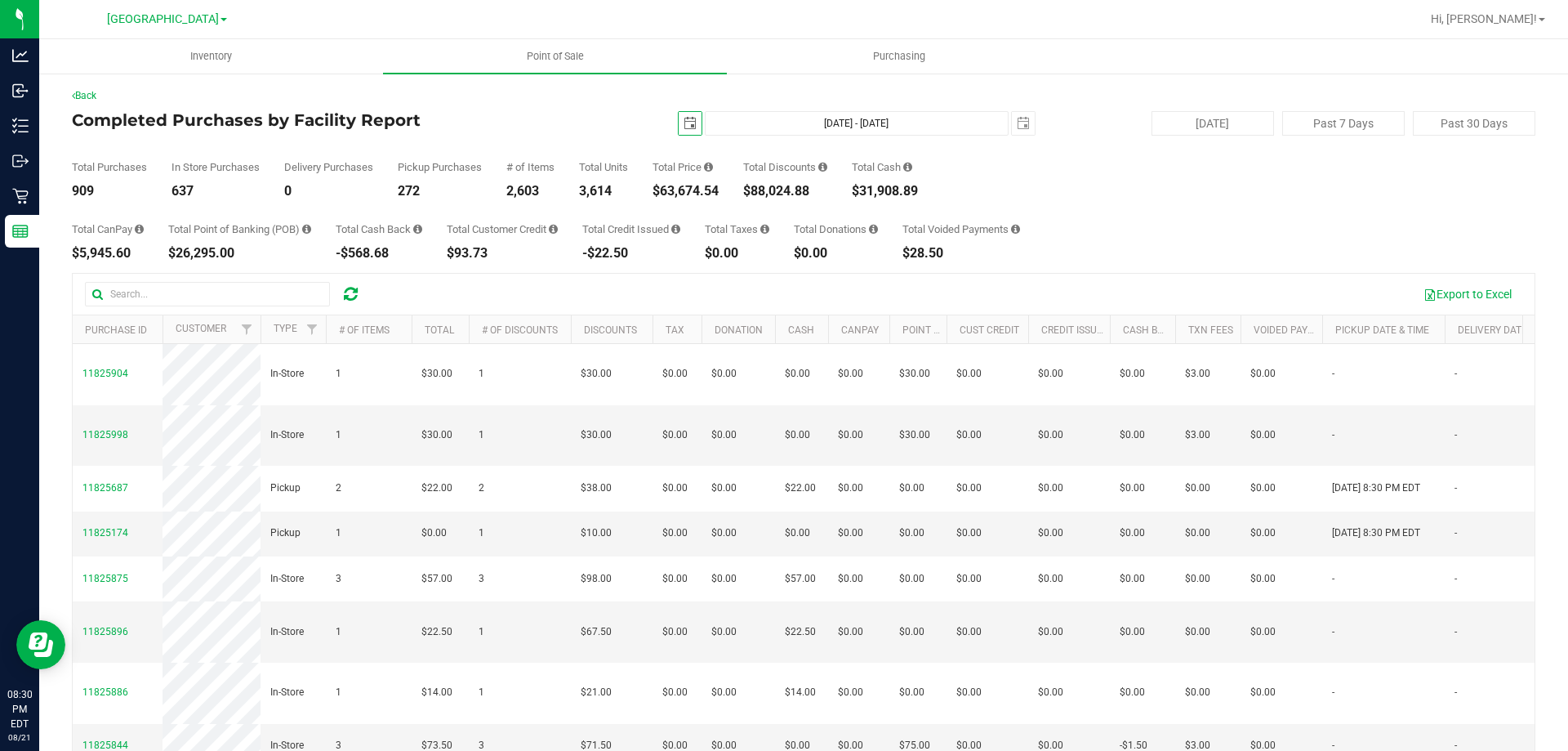
click at [43, 224] on div "Back Completed Purchases by Facility Report [DATE] [DATE] - [DATE] [DATE] [DATE…" at bounding box center [803, 472] width 1529 height 801
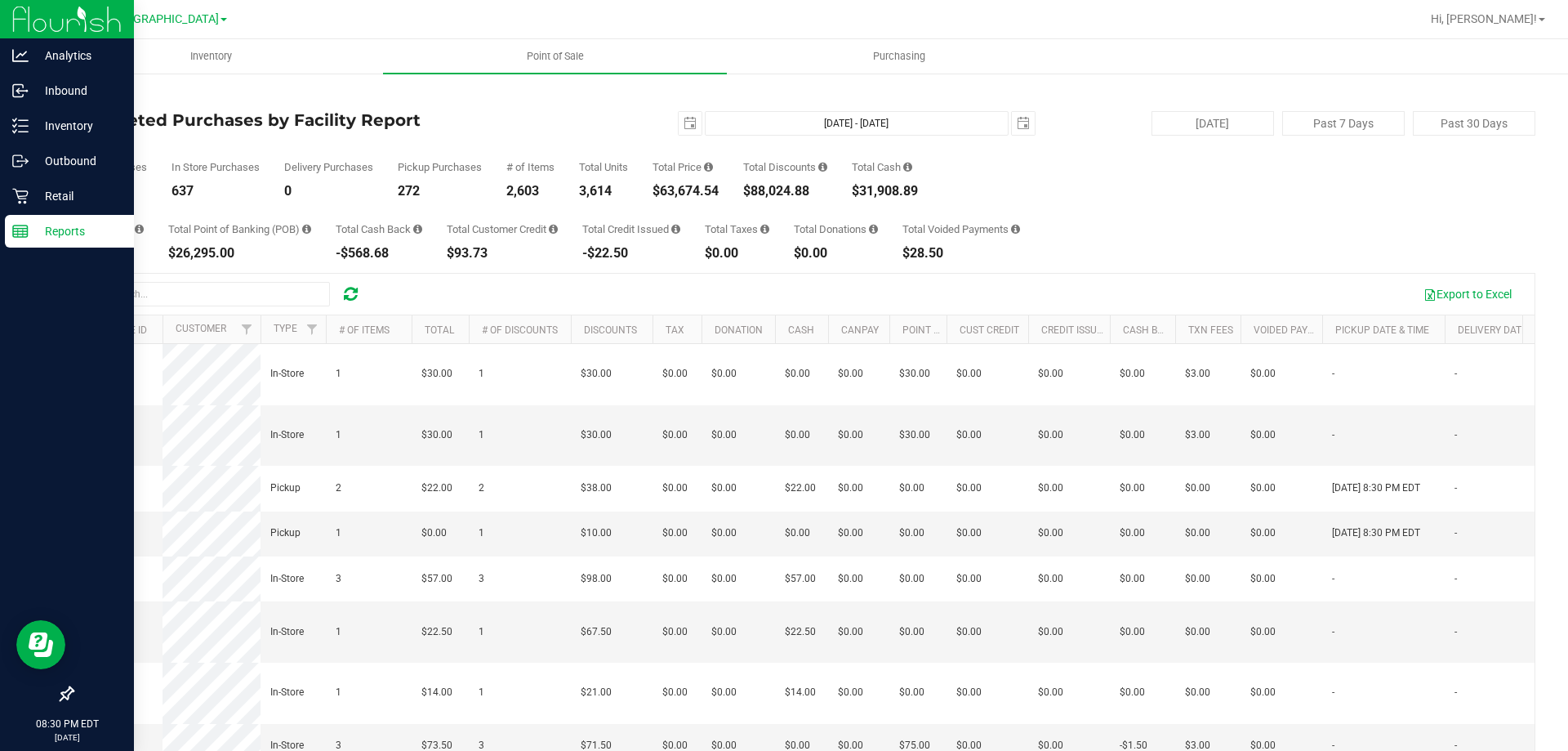
click at [23, 233] on icon at bounding box center [20, 231] width 16 height 16
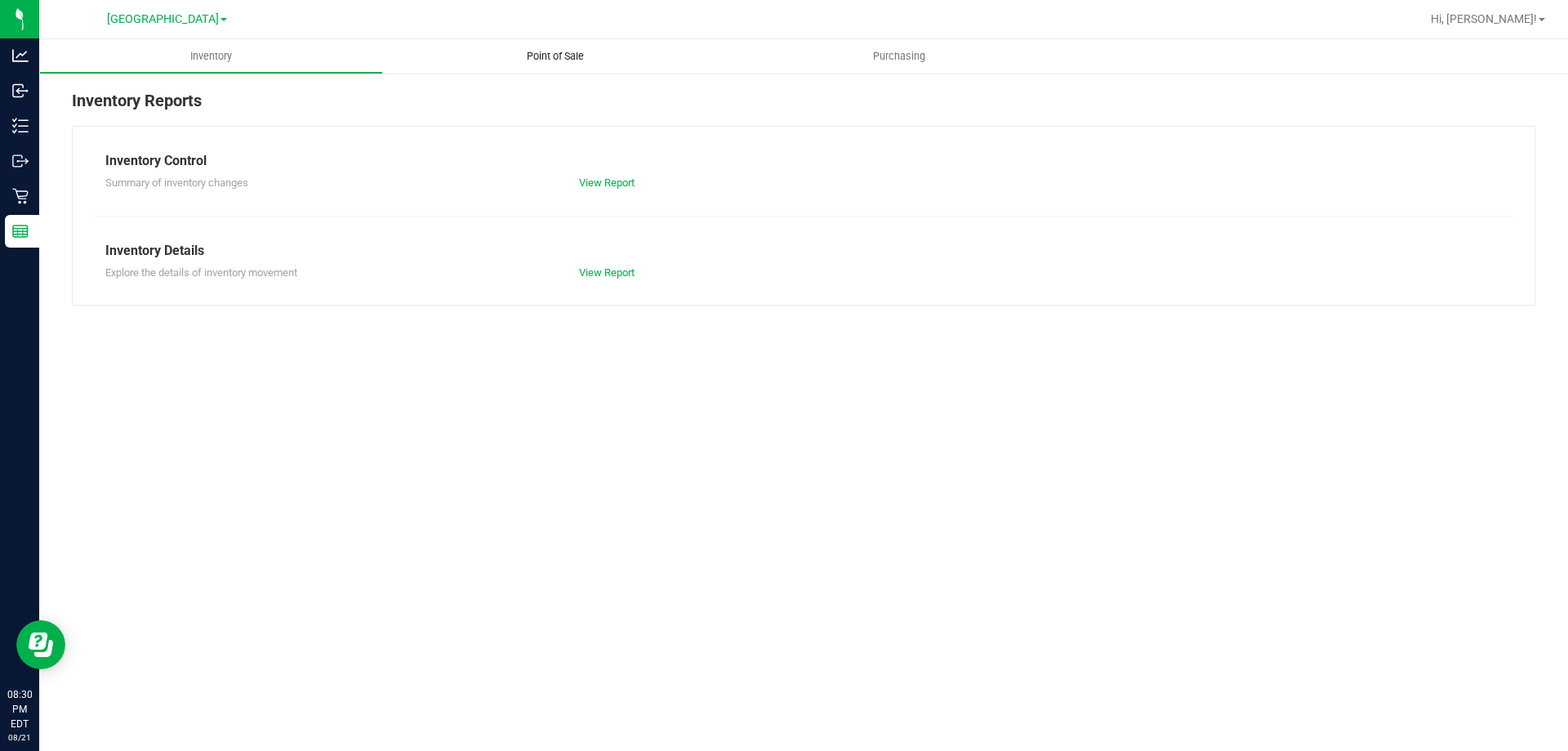
click at [567, 57] on span "Point of Sale" at bounding box center [555, 57] width 101 height 15
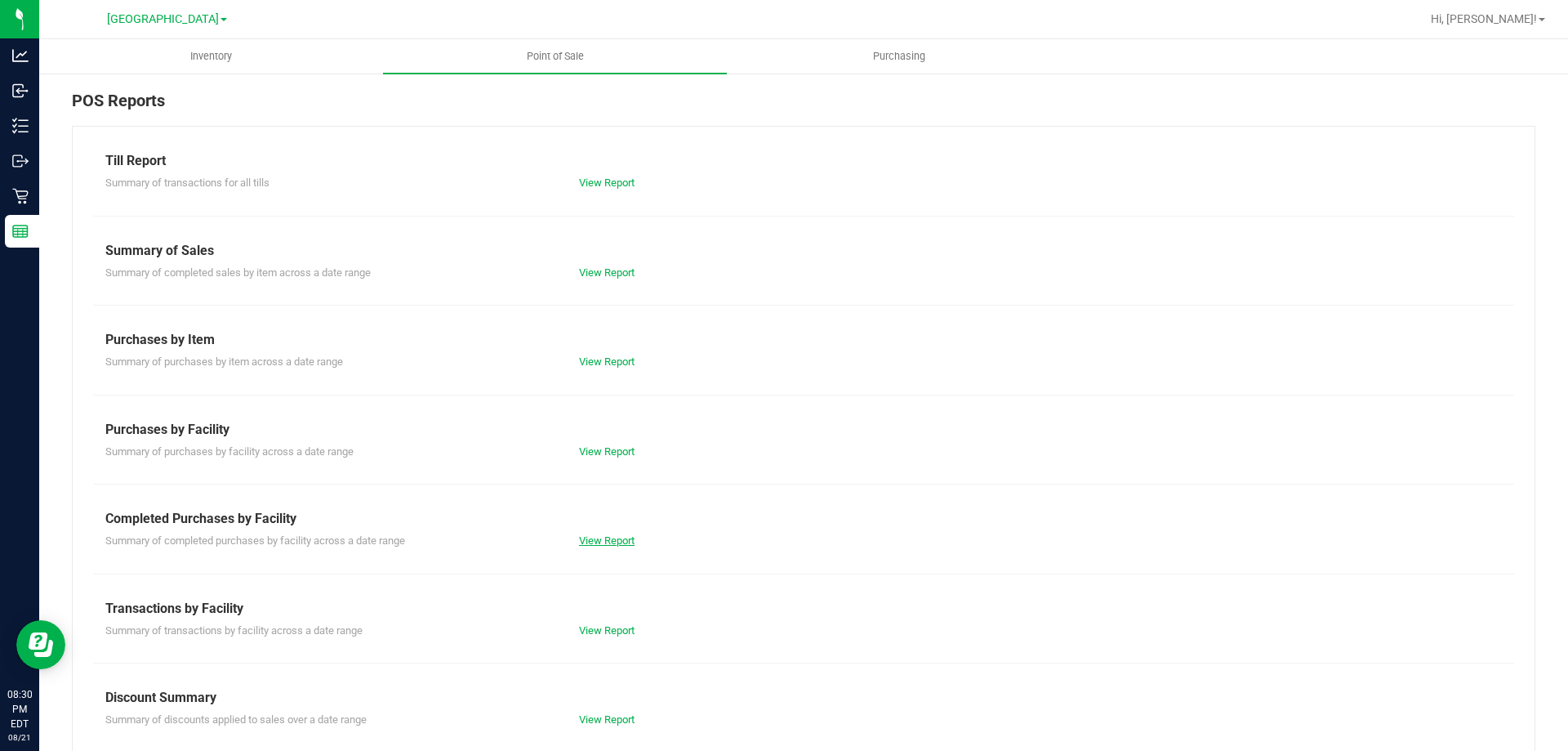
click at [609, 539] on link "View Report" at bounding box center [607, 540] width 56 height 12
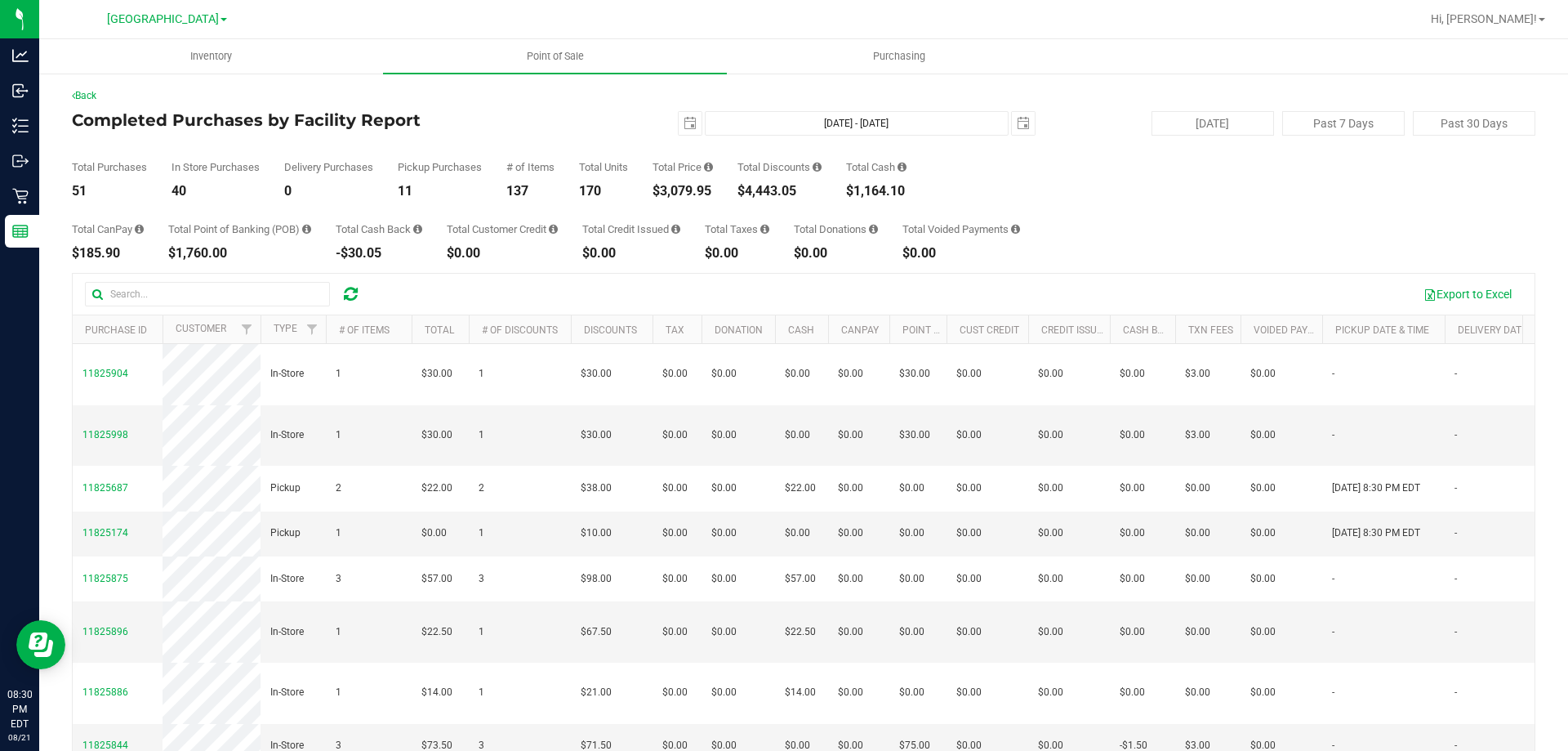
click at [1046, 221] on div "Total CanPay $185.90 Total Point of Banking (POB) $1,760.00 Total Cash Back -$3…" at bounding box center [804, 228] width 1464 height 62
